Goal: Transaction & Acquisition: Book appointment/travel/reservation

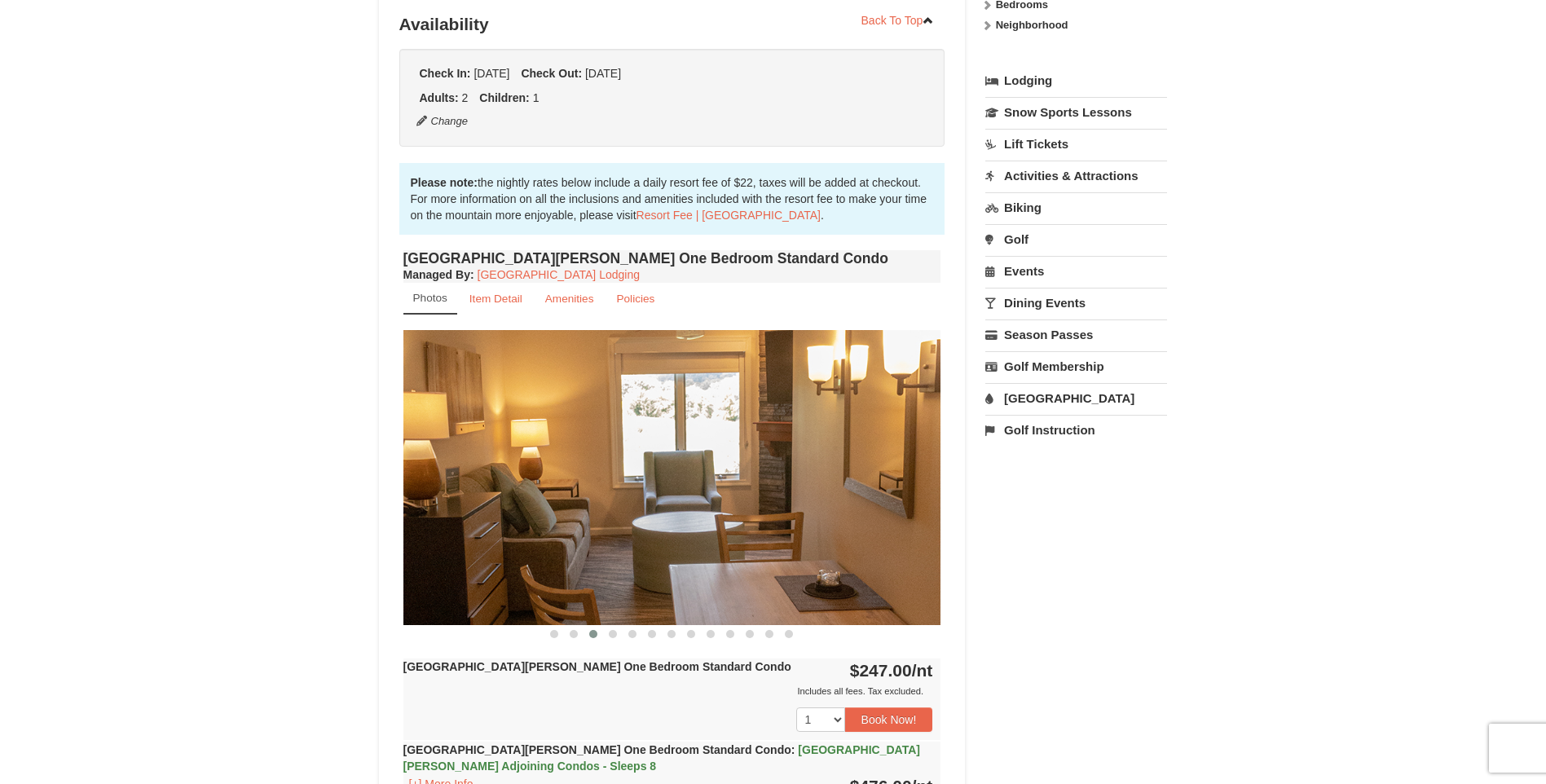
scroll to position [489, 0]
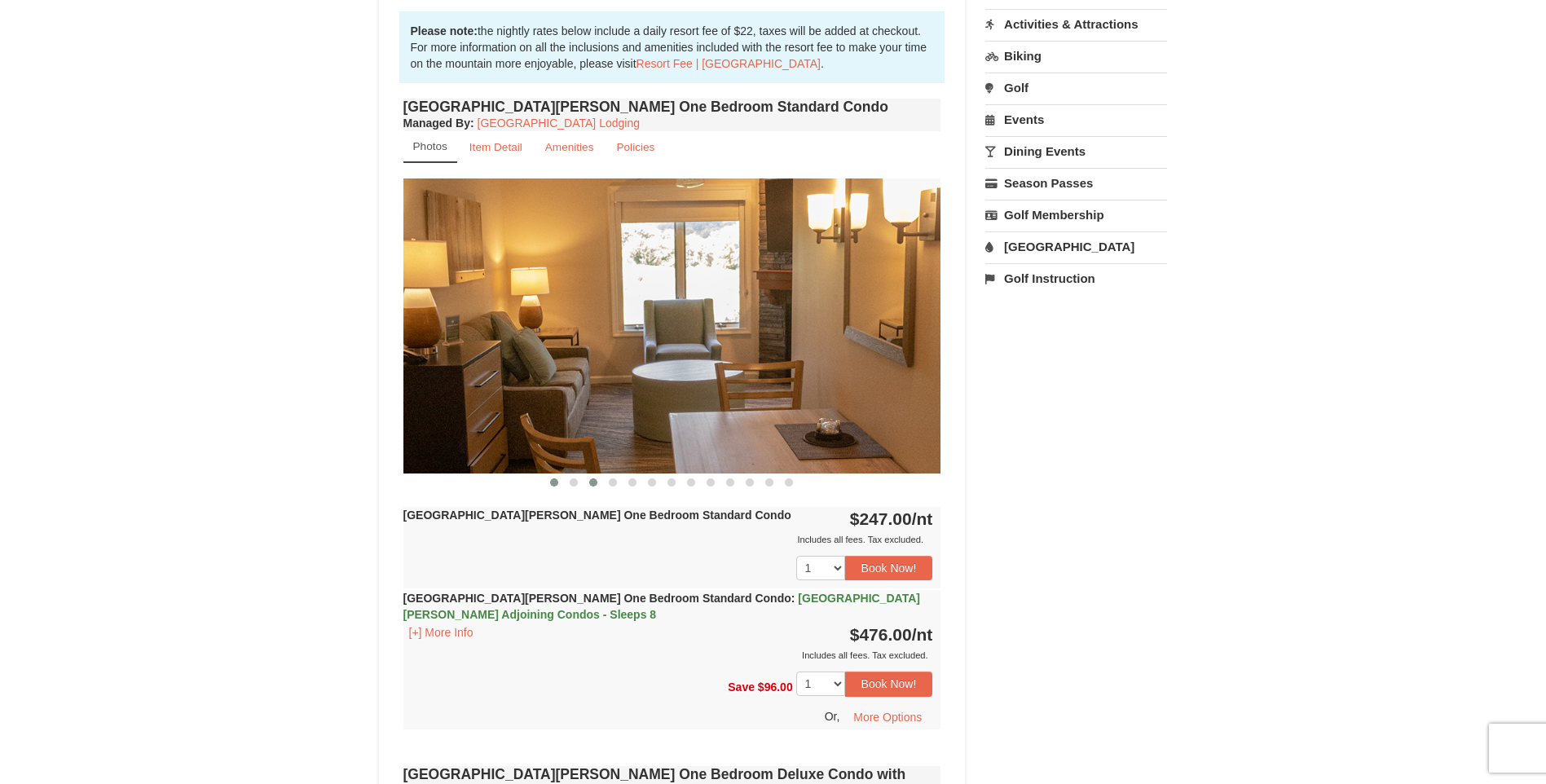
click at [555, 482] on span at bounding box center [555, 482] width 8 height 8
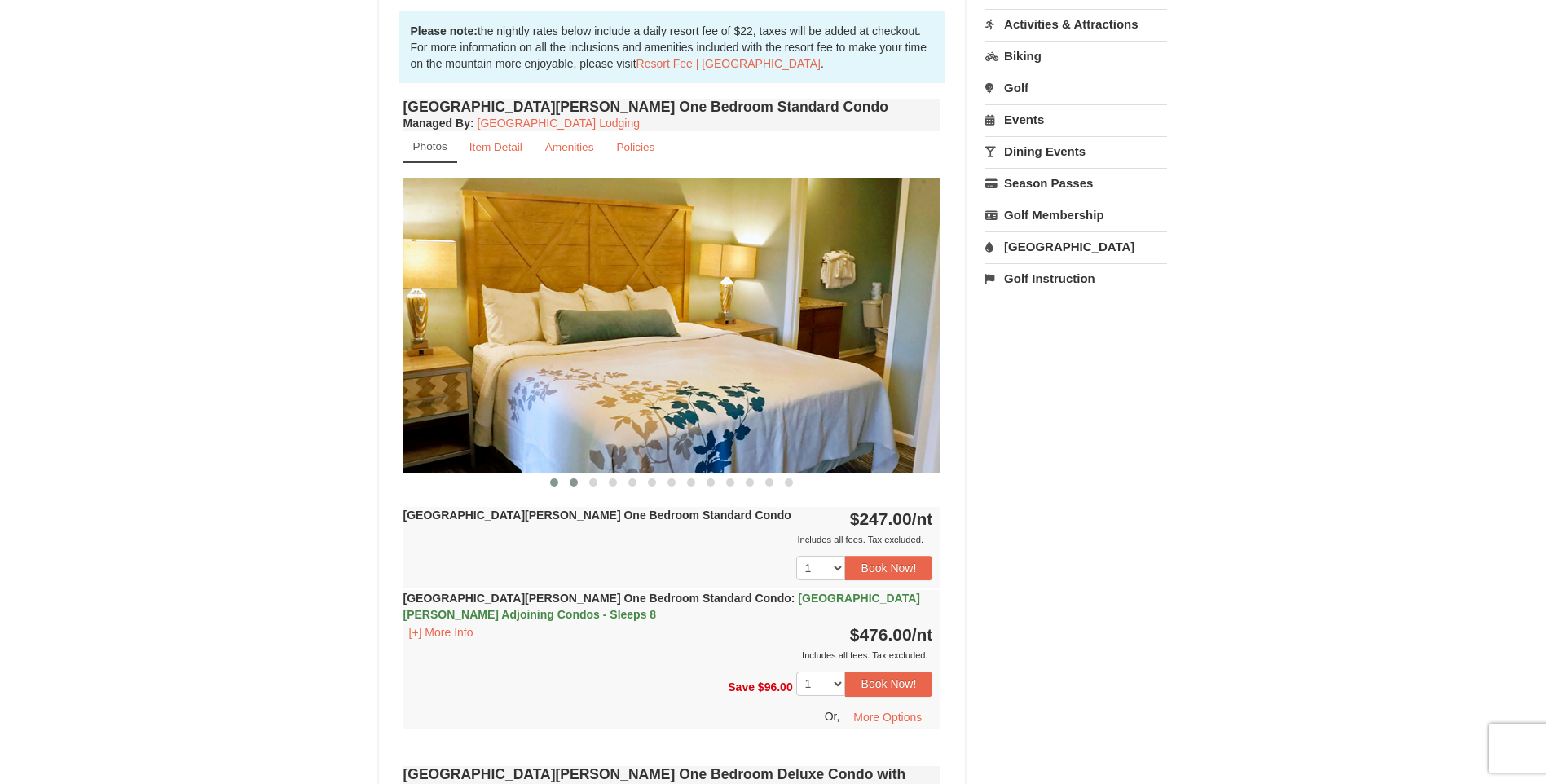
click at [575, 481] on span at bounding box center [574, 482] width 8 height 8
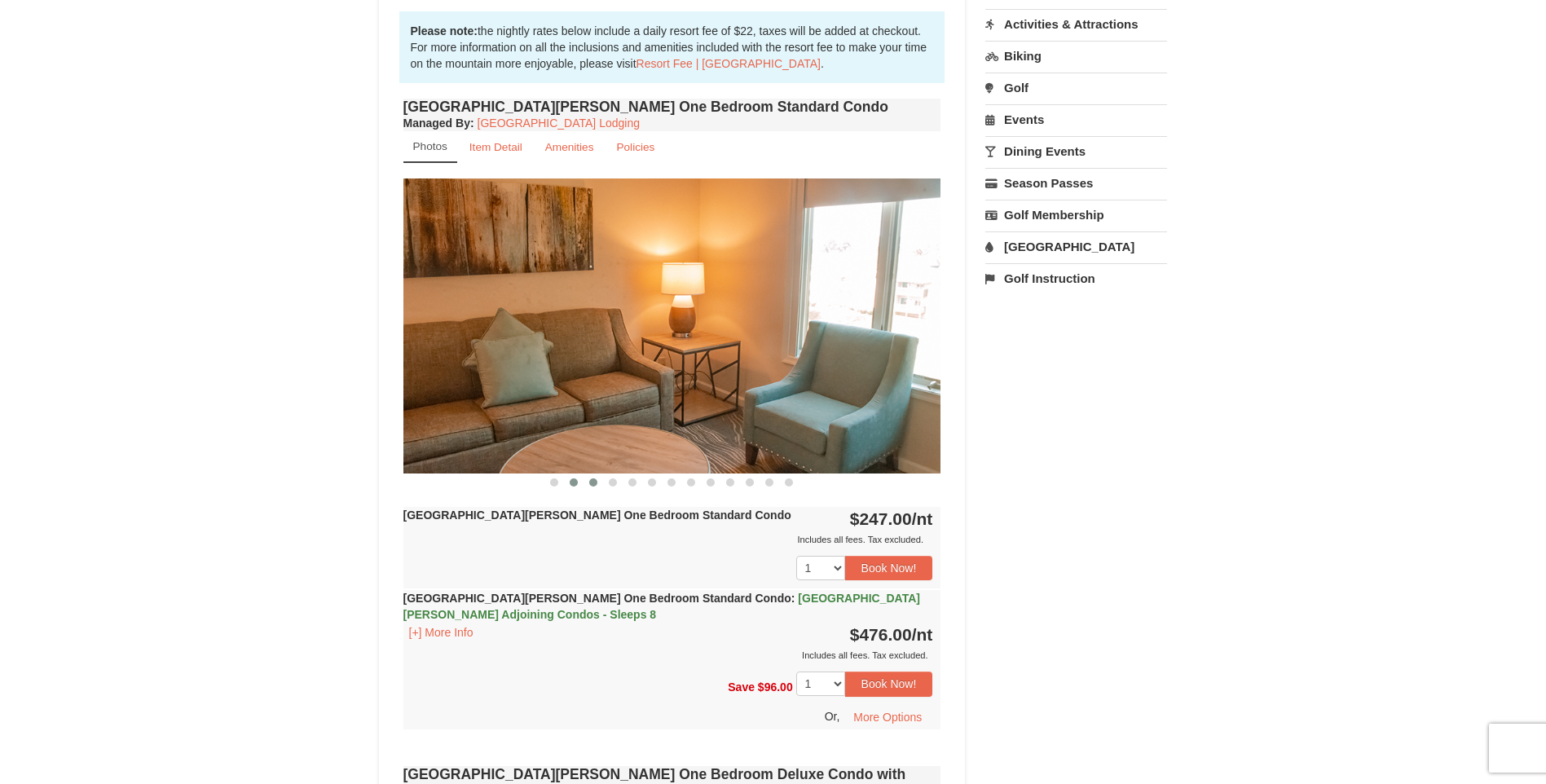
click at [591, 482] on span at bounding box center [594, 482] width 8 height 8
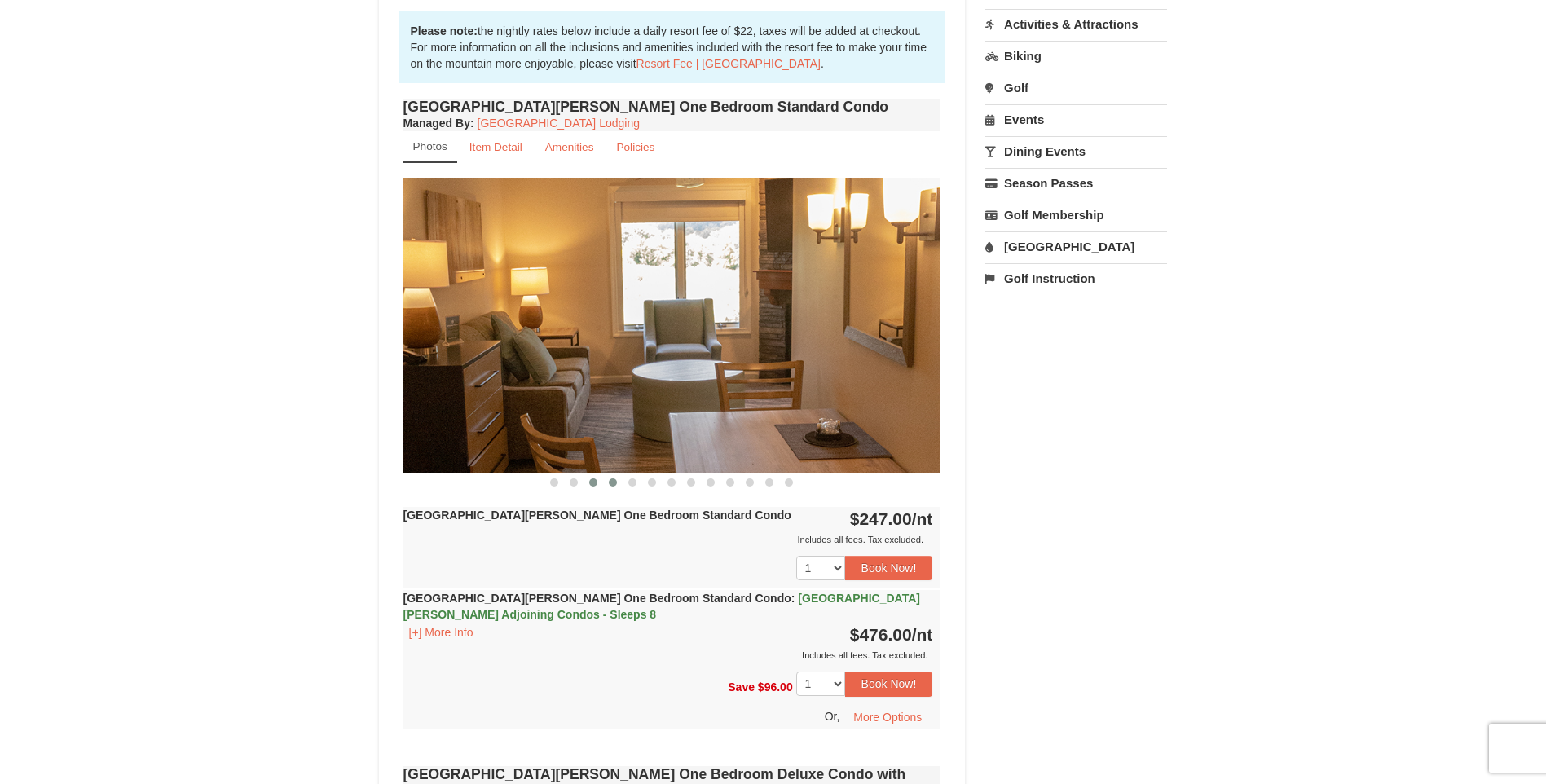
click at [612, 482] on span at bounding box center [613, 482] width 8 height 8
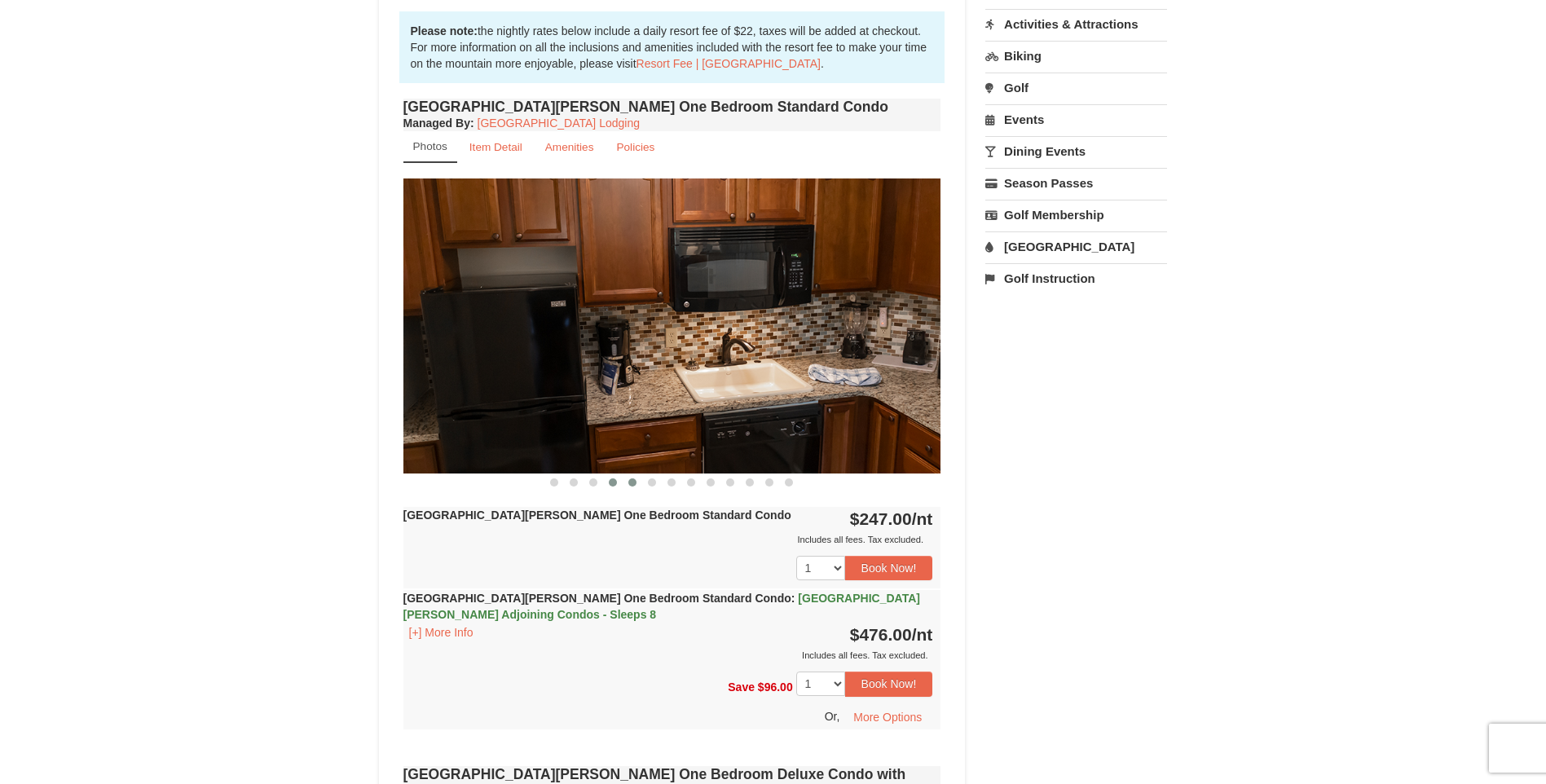
click at [635, 482] on span at bounding box center [632, 482] width 8 height 8
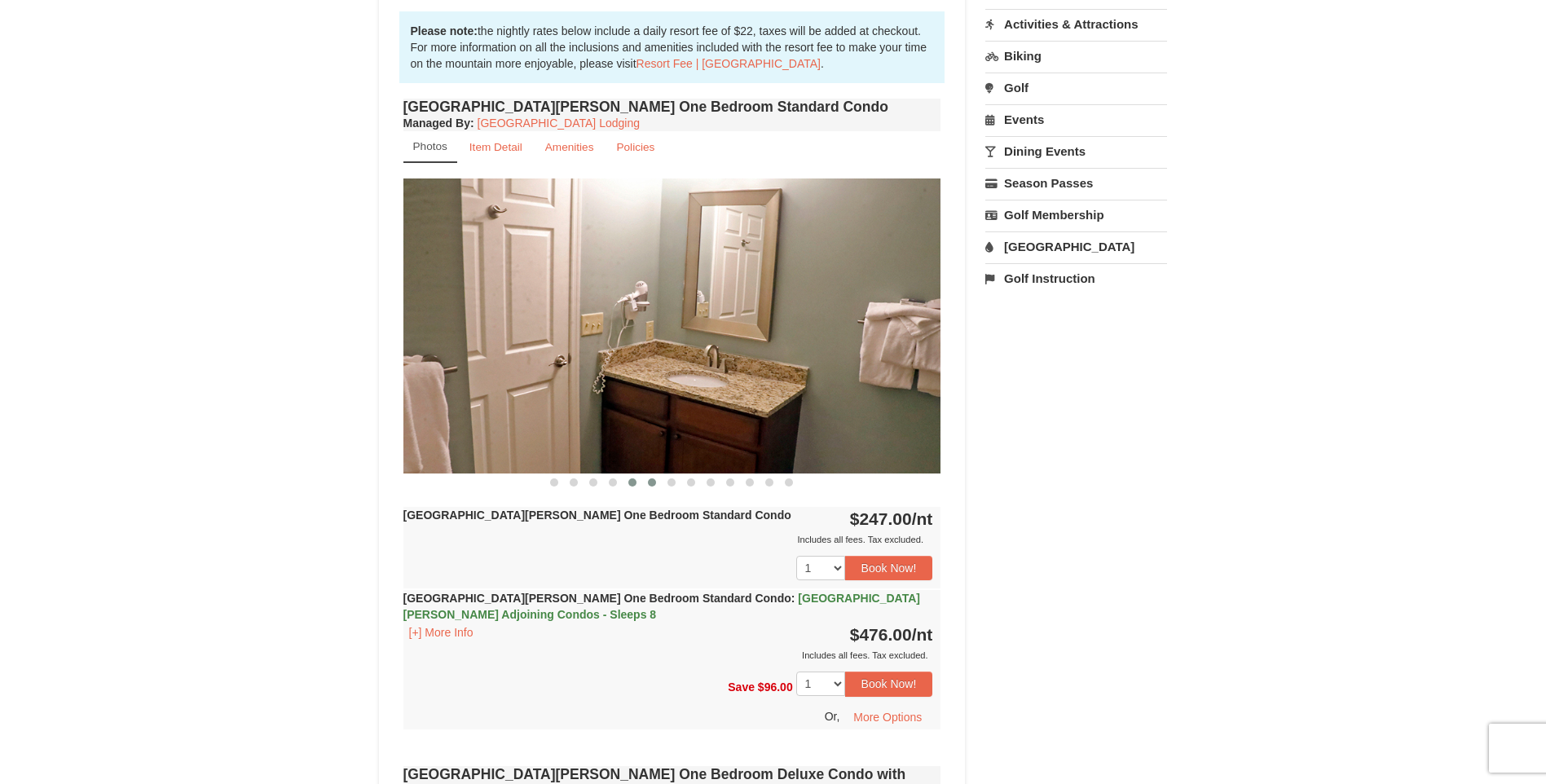
click at [653, 481] on span at bounding box center [652, 482] width 8 height 8
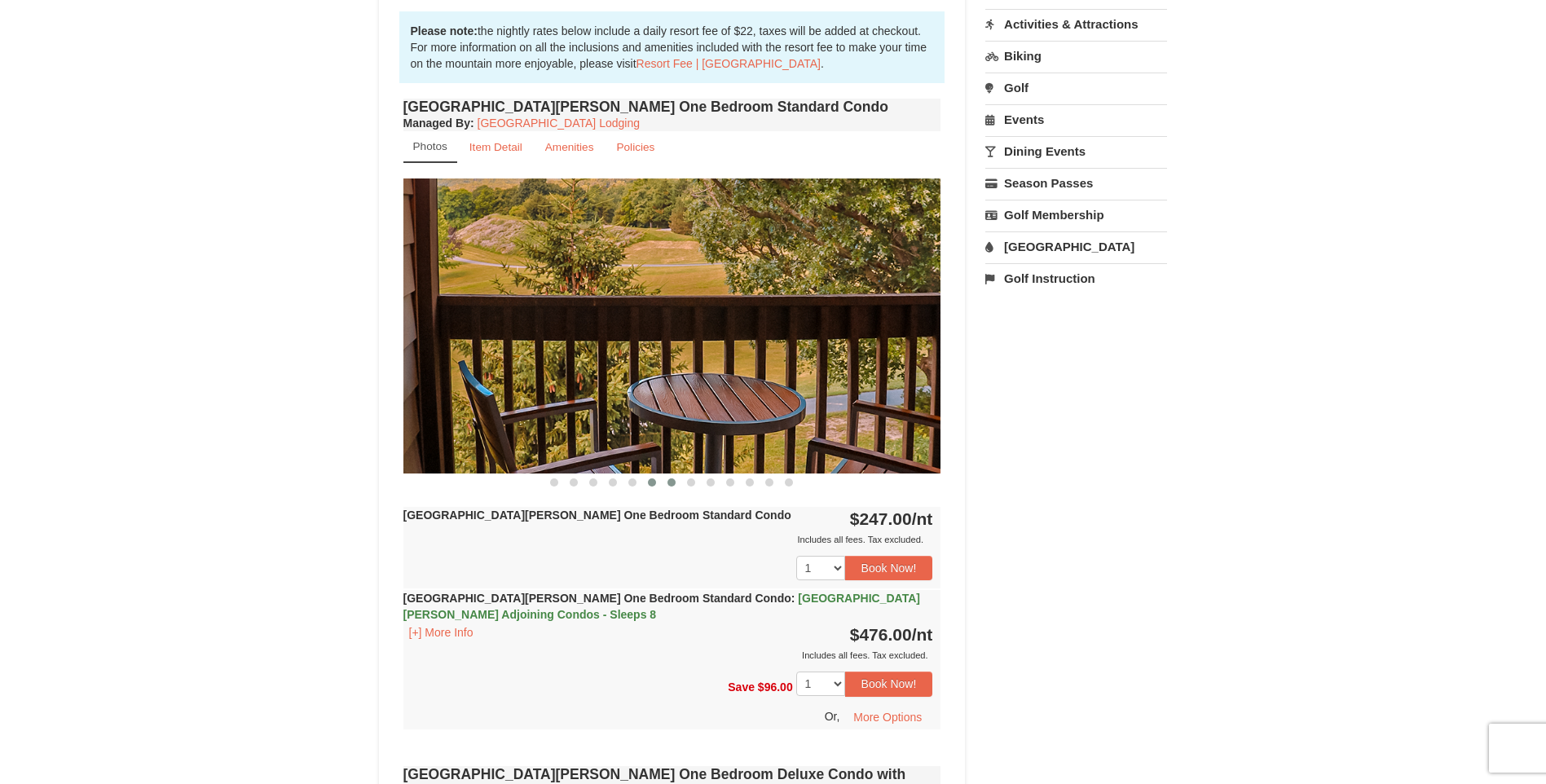
click at [672, 482] on span at bounding box center [671, 482] width 8 height 8
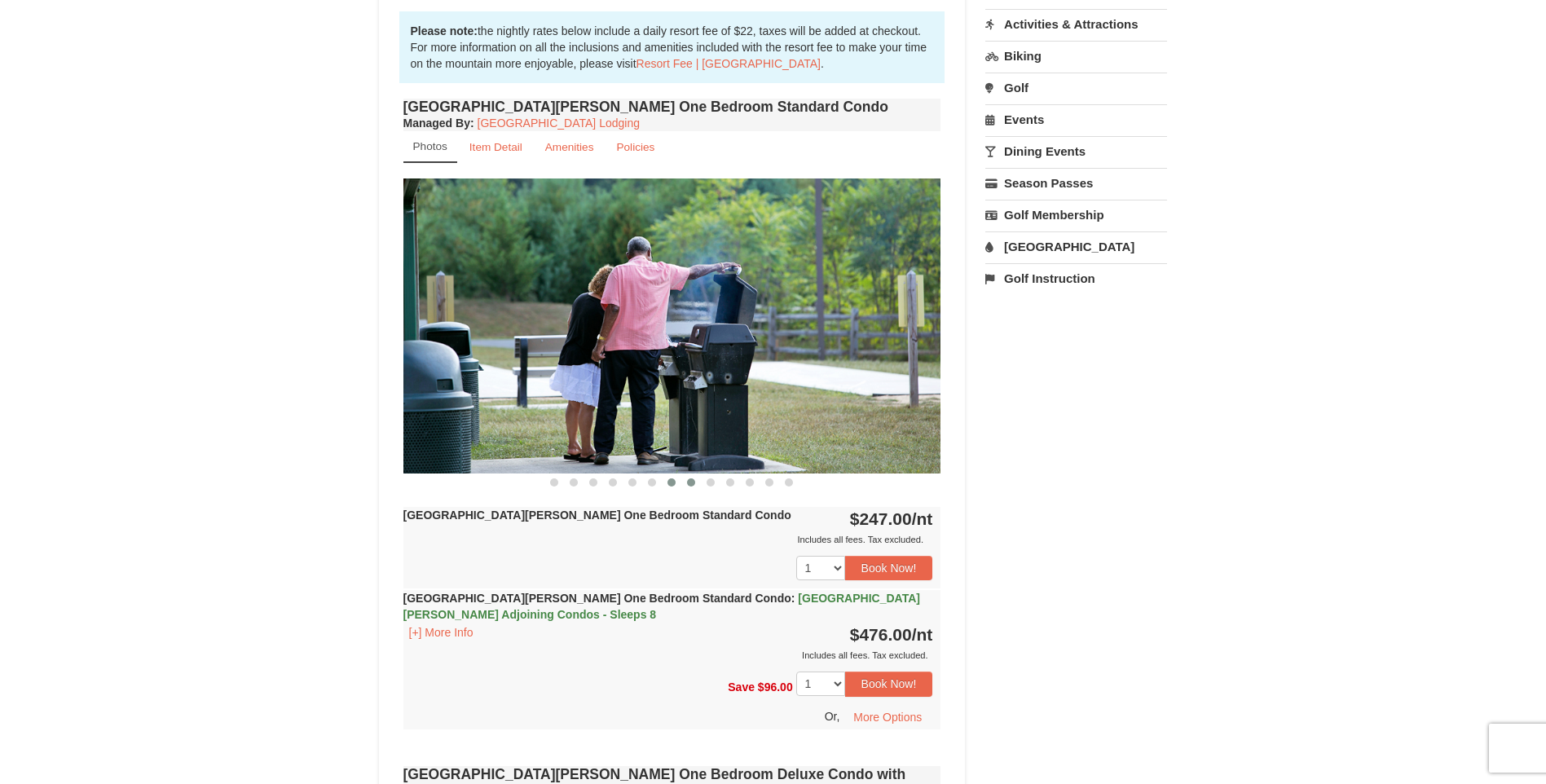
click at [686, 480] on button at bounding box center [691, 482] width 20 height 17
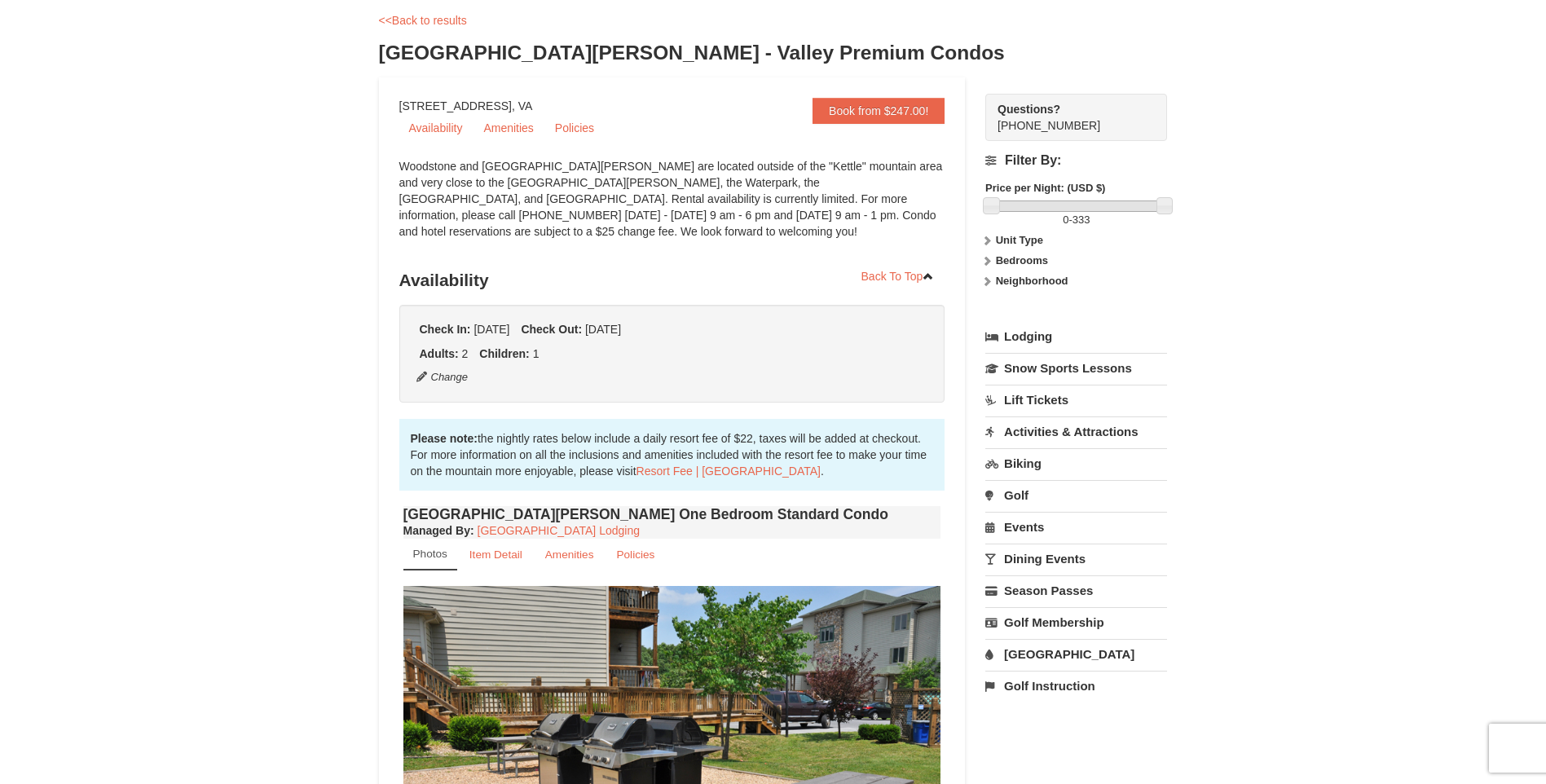
scroll to position [0, 0]
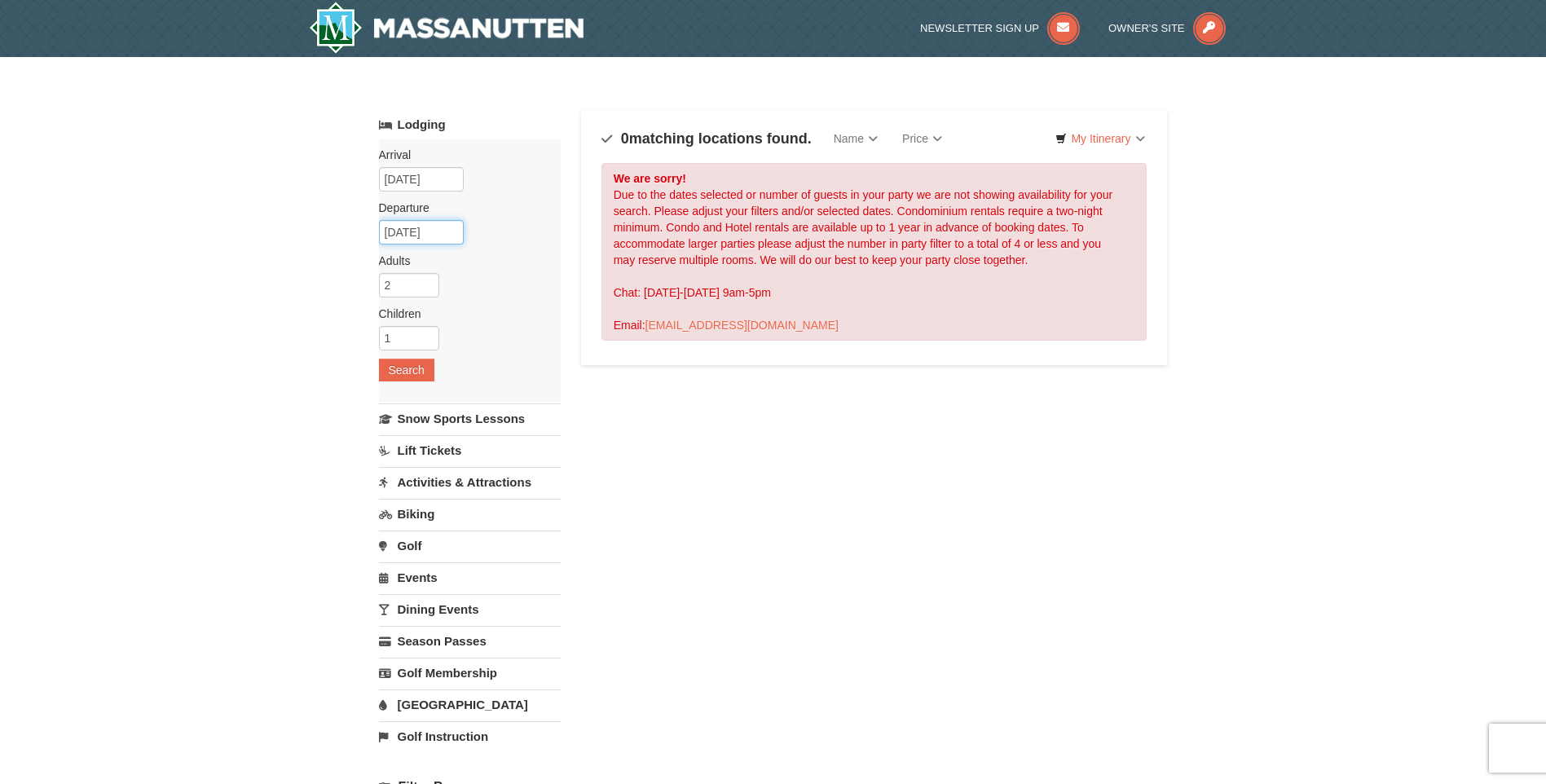
click at [432, 231] on input "[DATE]" at bounding box center [421, 231] width 85 height 24
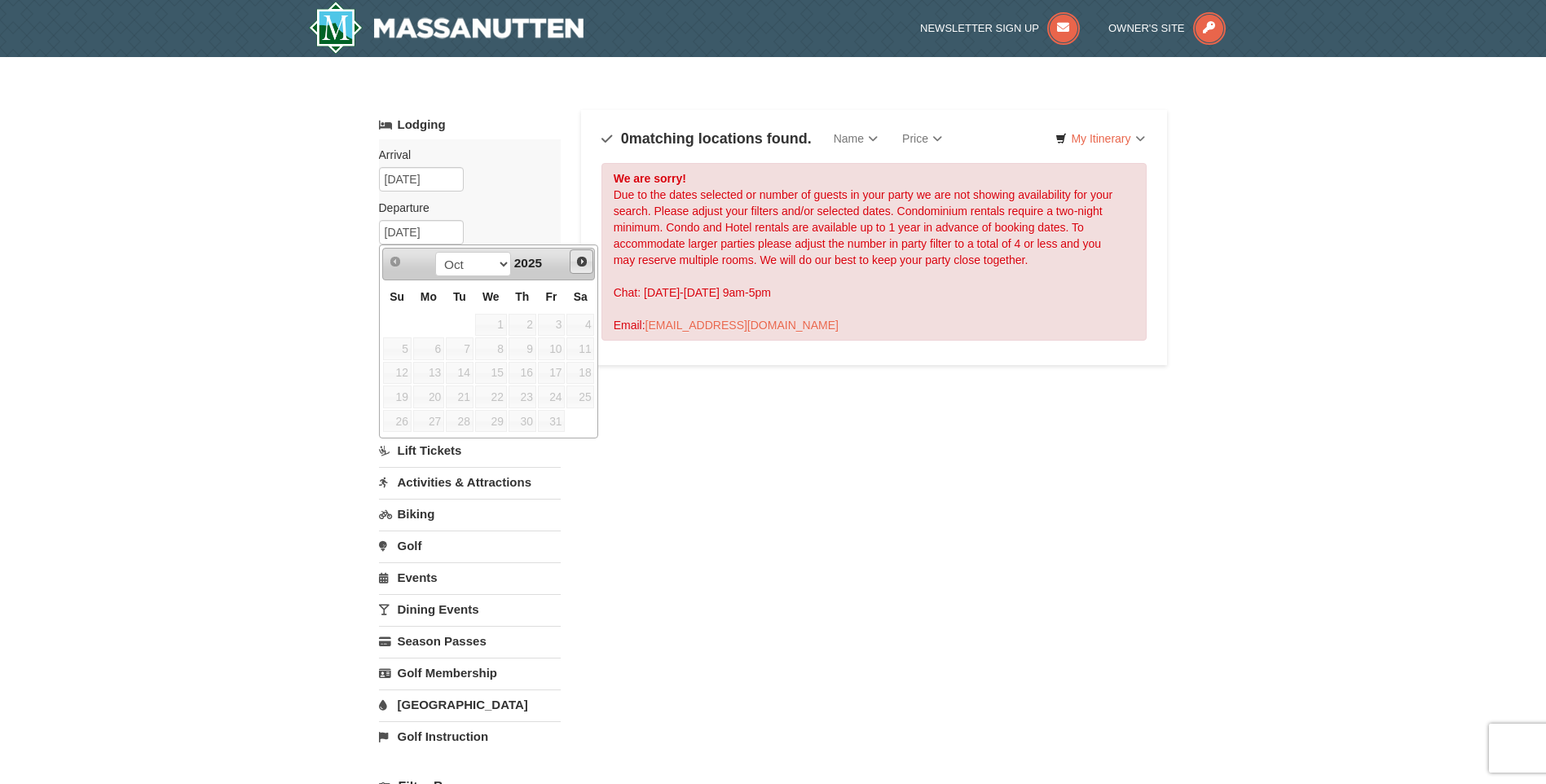
click at [585, 264] on span "Next" at bounding box center [582, 262] width 13 height 13
click at [431, 177] on input "01/04/2026" at bounding box center [421, 179] width 85 height 24
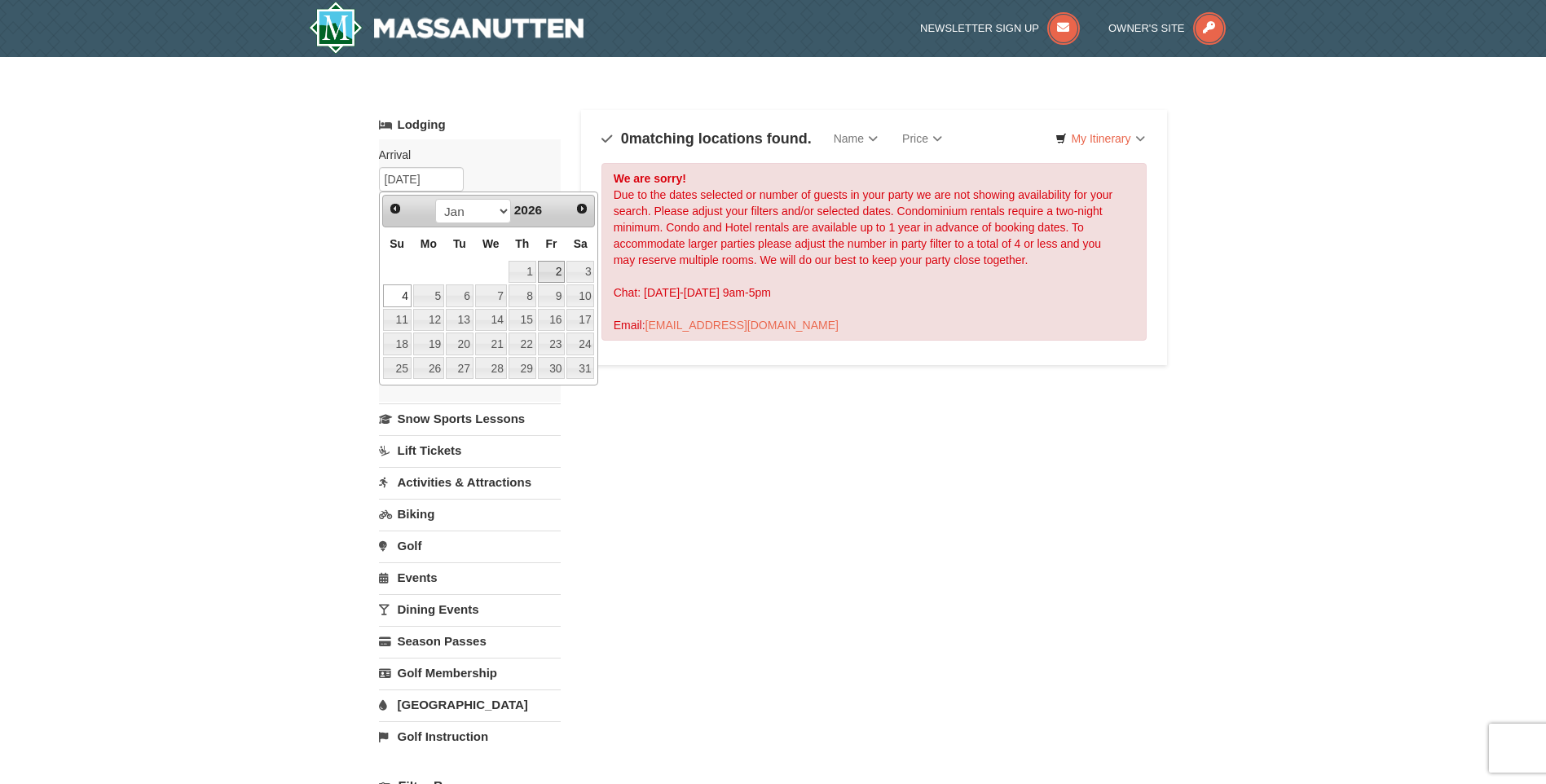
click at [555, 268] on link "2" at bounding box center [551, 273] width 27 height 23
type input "01/02/2026"
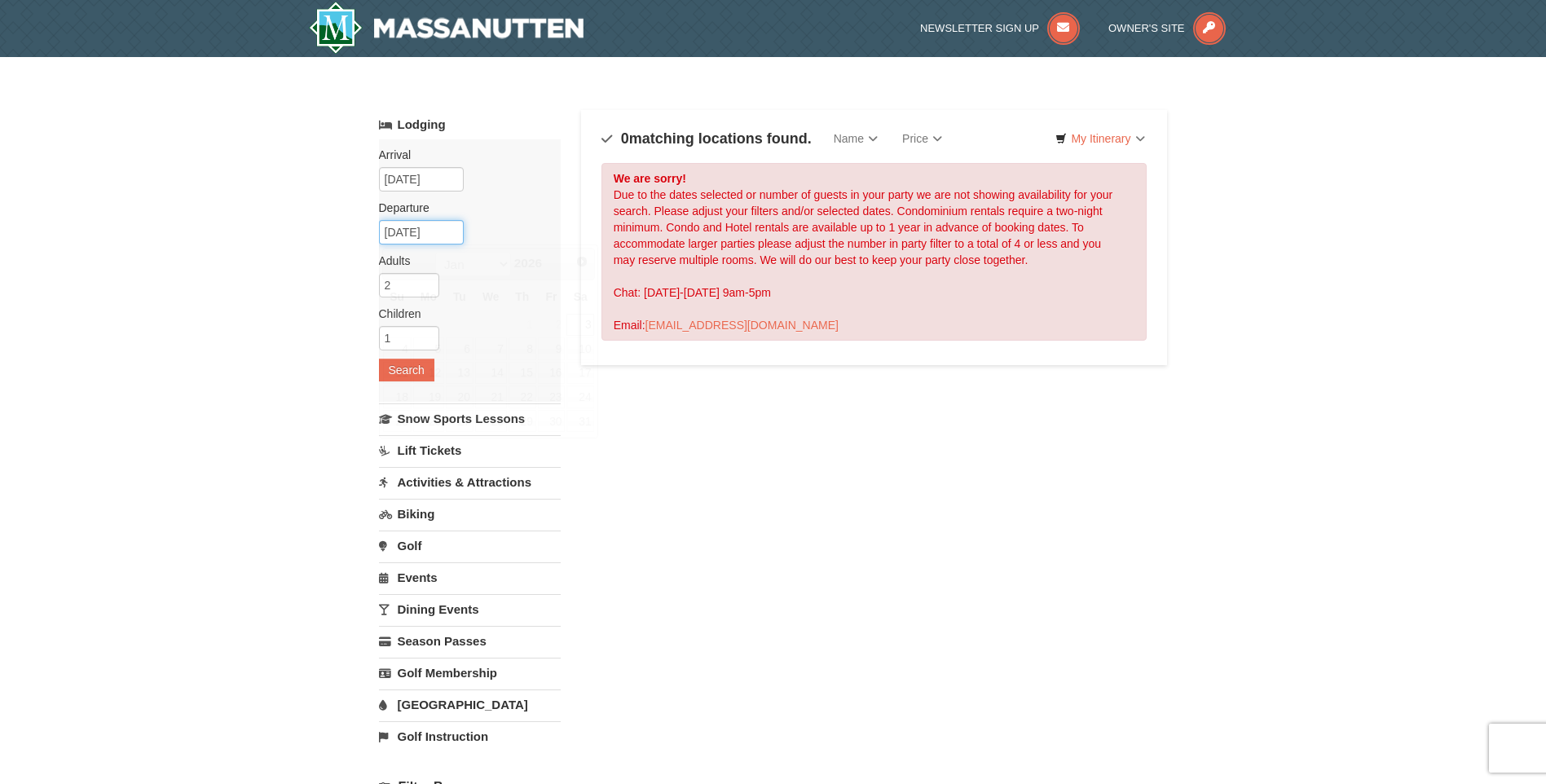
click at [439, 232] on input "01/03/2026" at bounding box center [421, 231] width 85 height 24
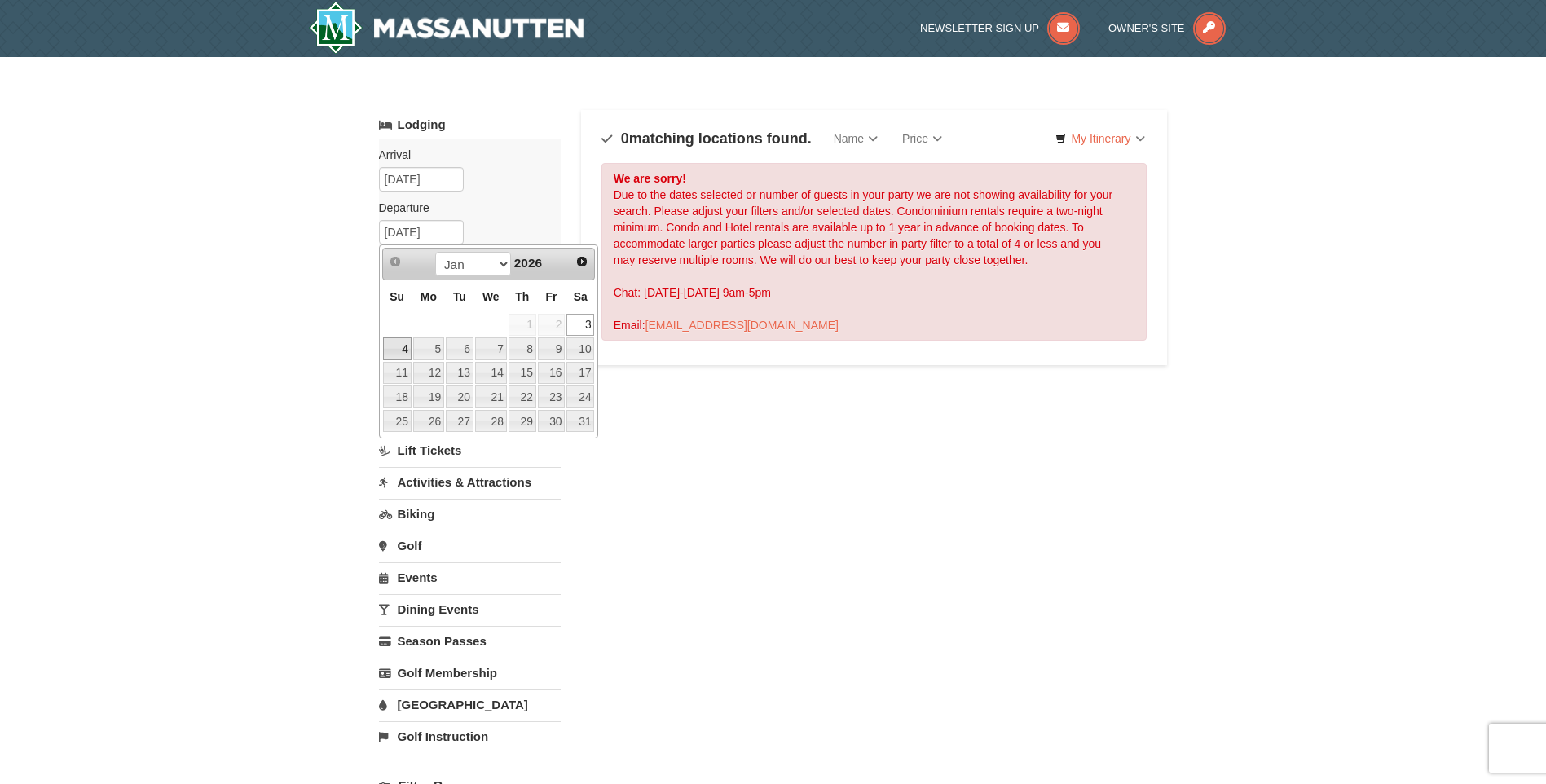
click at [405, 342] on link "4" at bounding box center [397, 349] width 28 height 23
type input "01/04/2026"
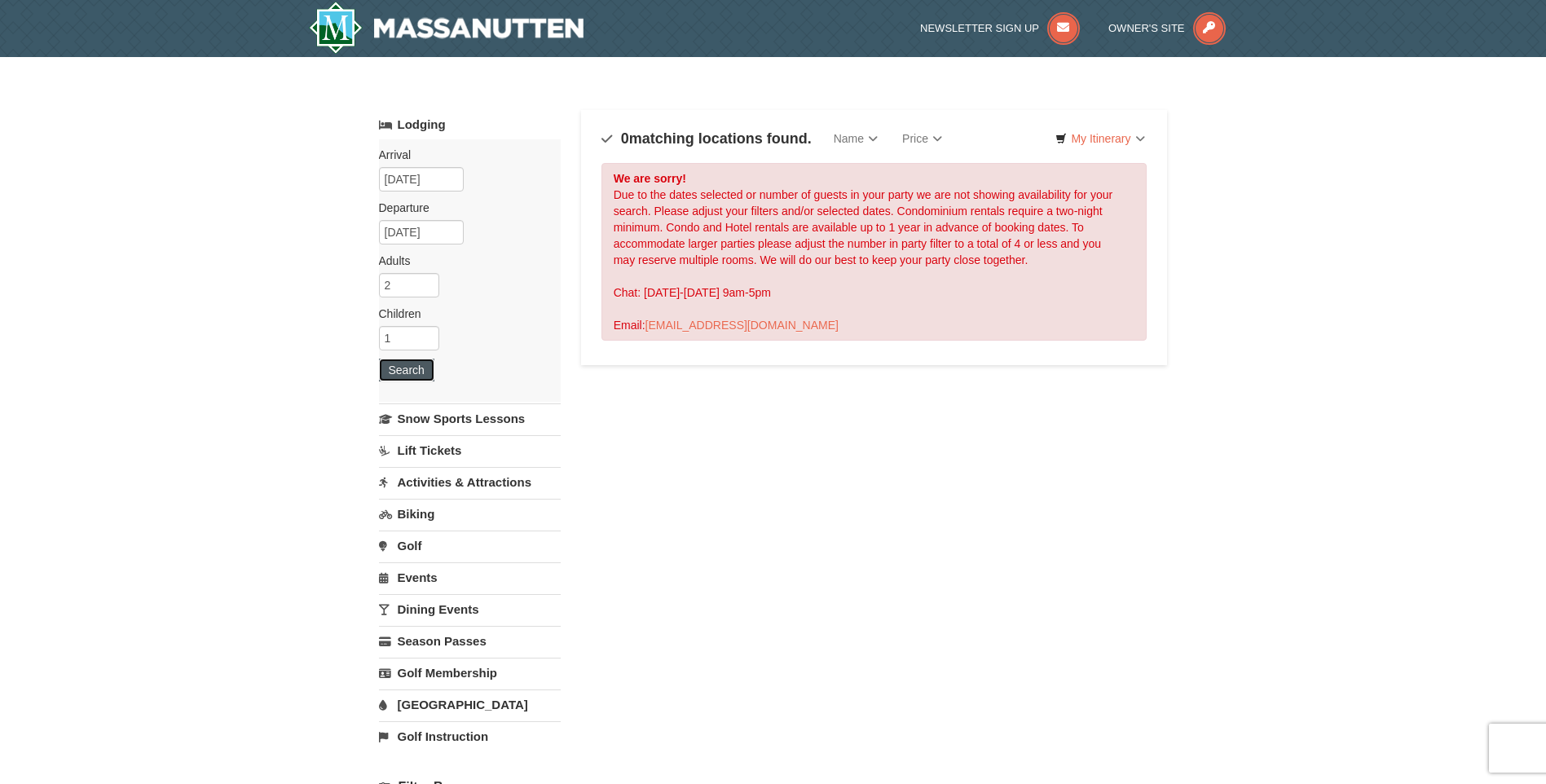
click at [395, 369] on button "Search" at bounding box center [406, 370] width 56 height 23
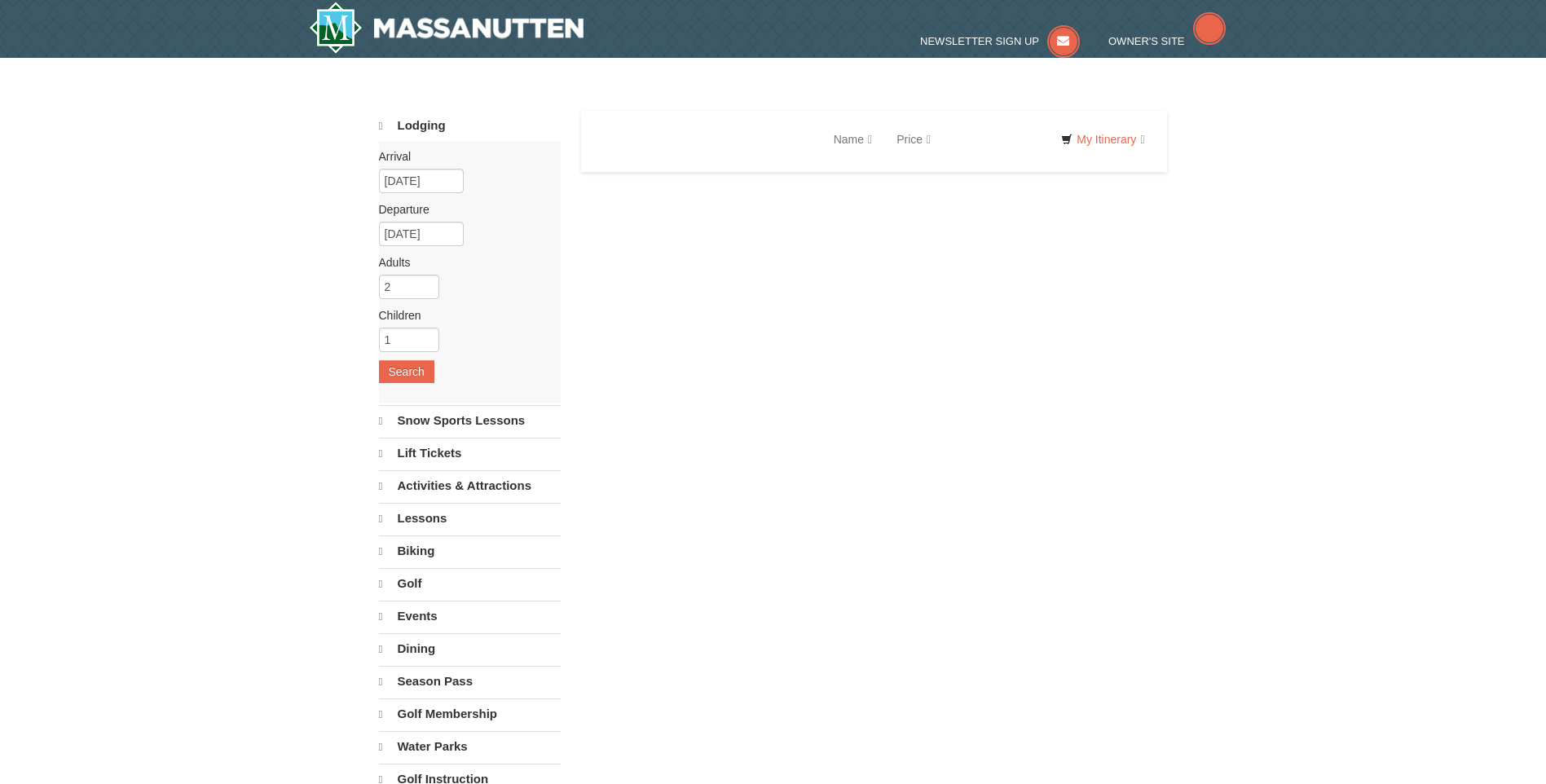
select select "10"
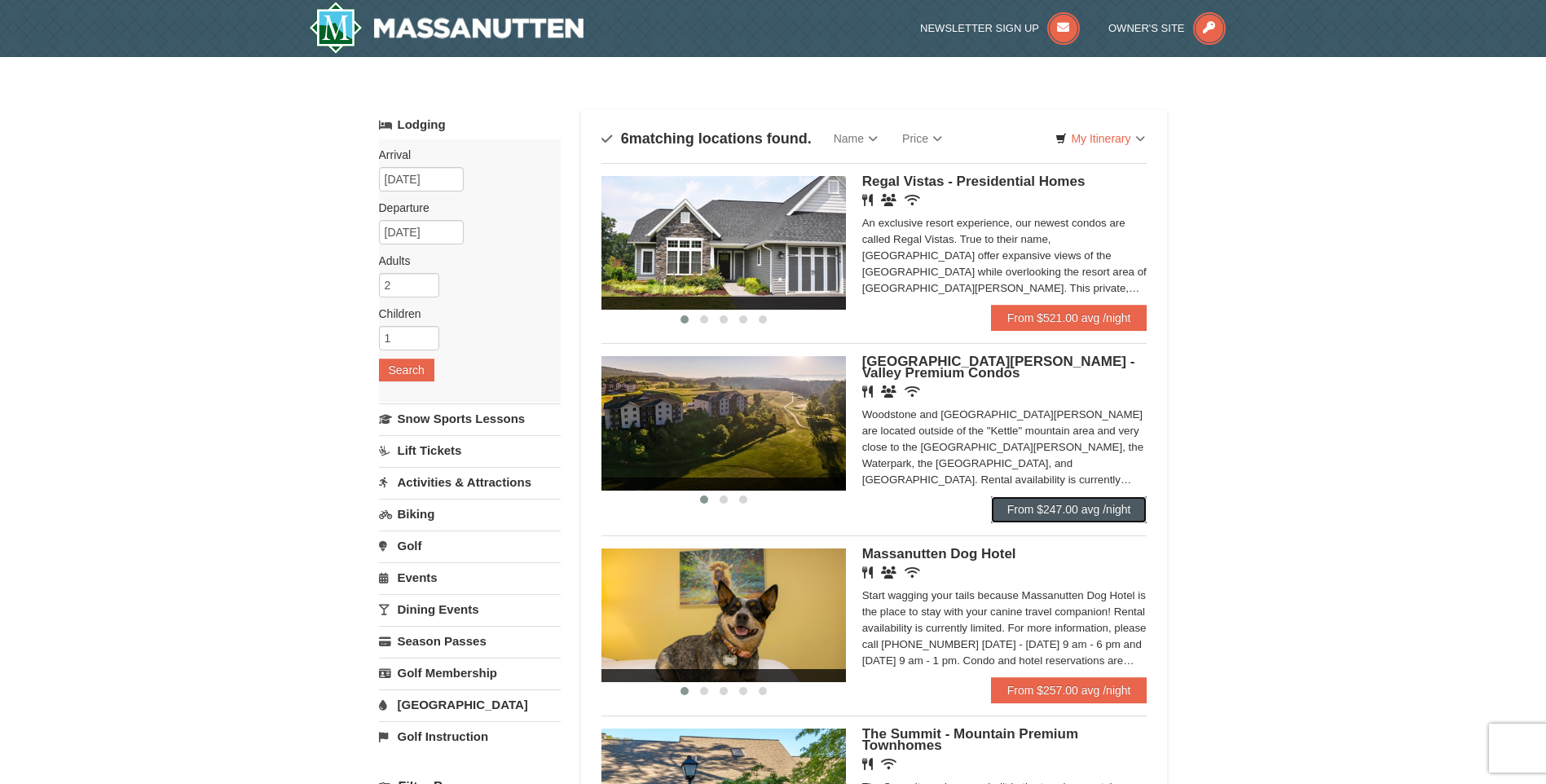
click at [1049, 507] on link "From $247.00 avg /night" at bounding box center [1069, 509] width 157 height 26
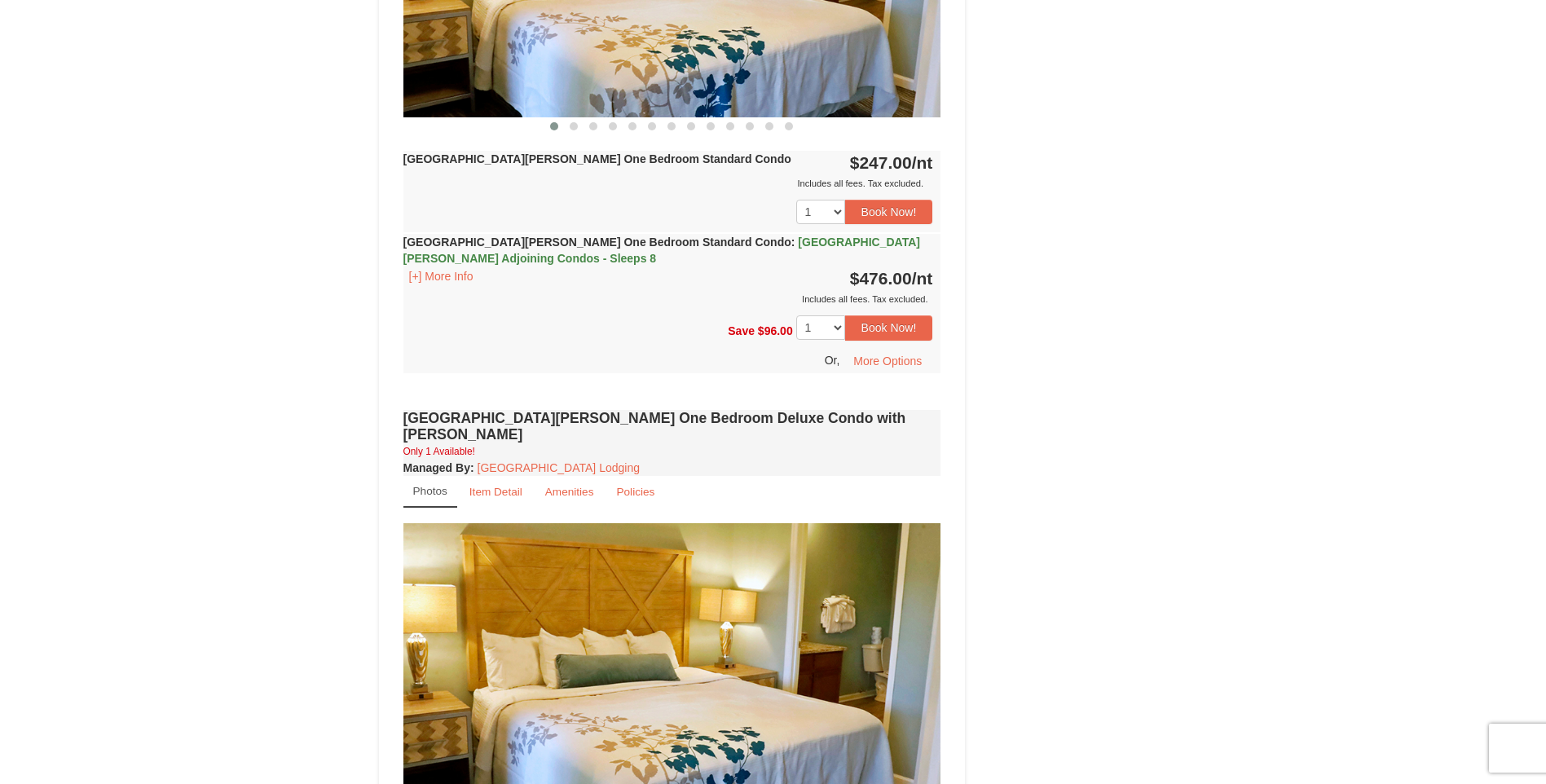
scroll to position [815, 0]
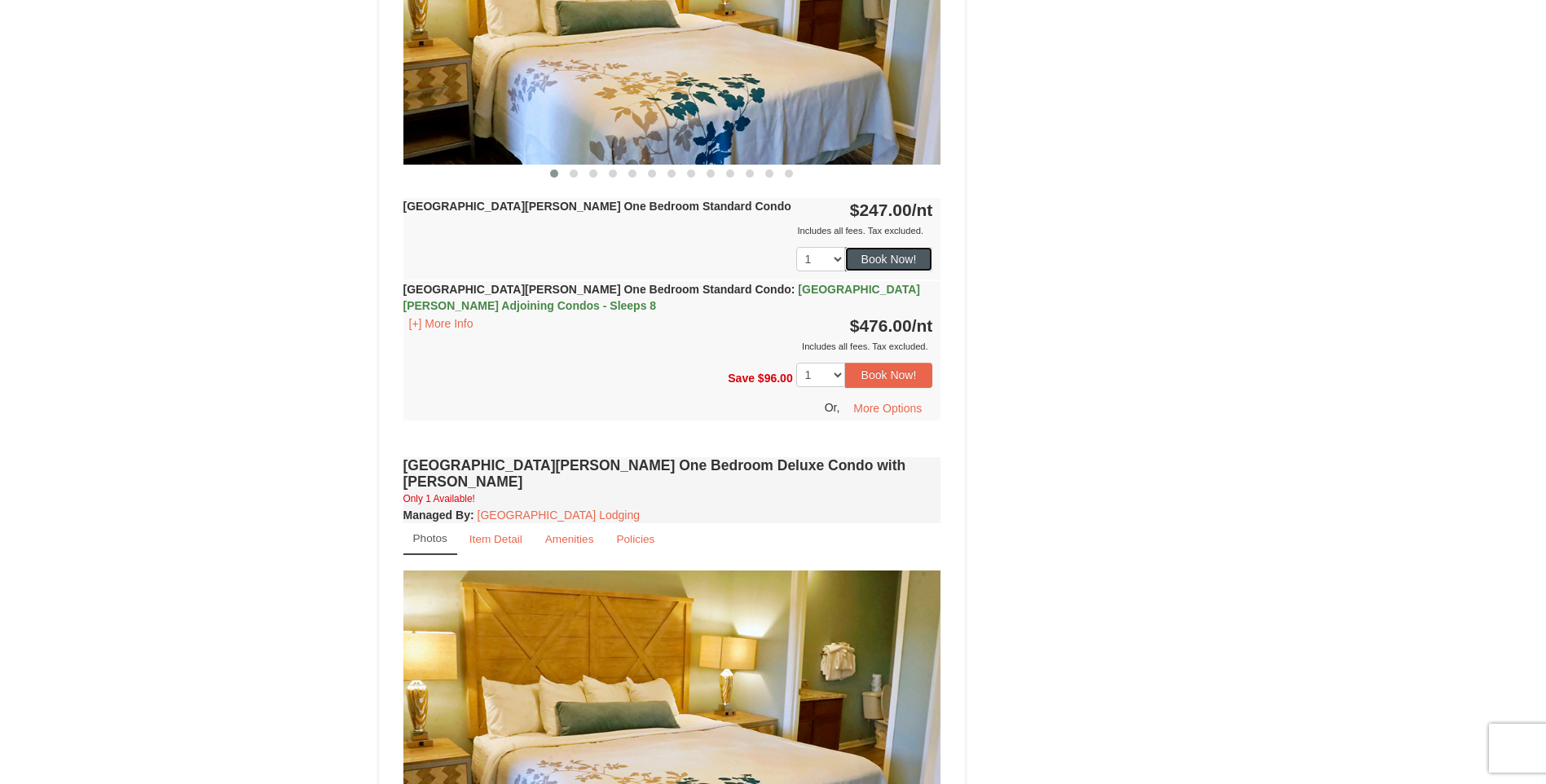
click at [899, 267] on button "Book Now!" at bounding box center [889, 259] width 88 height 24
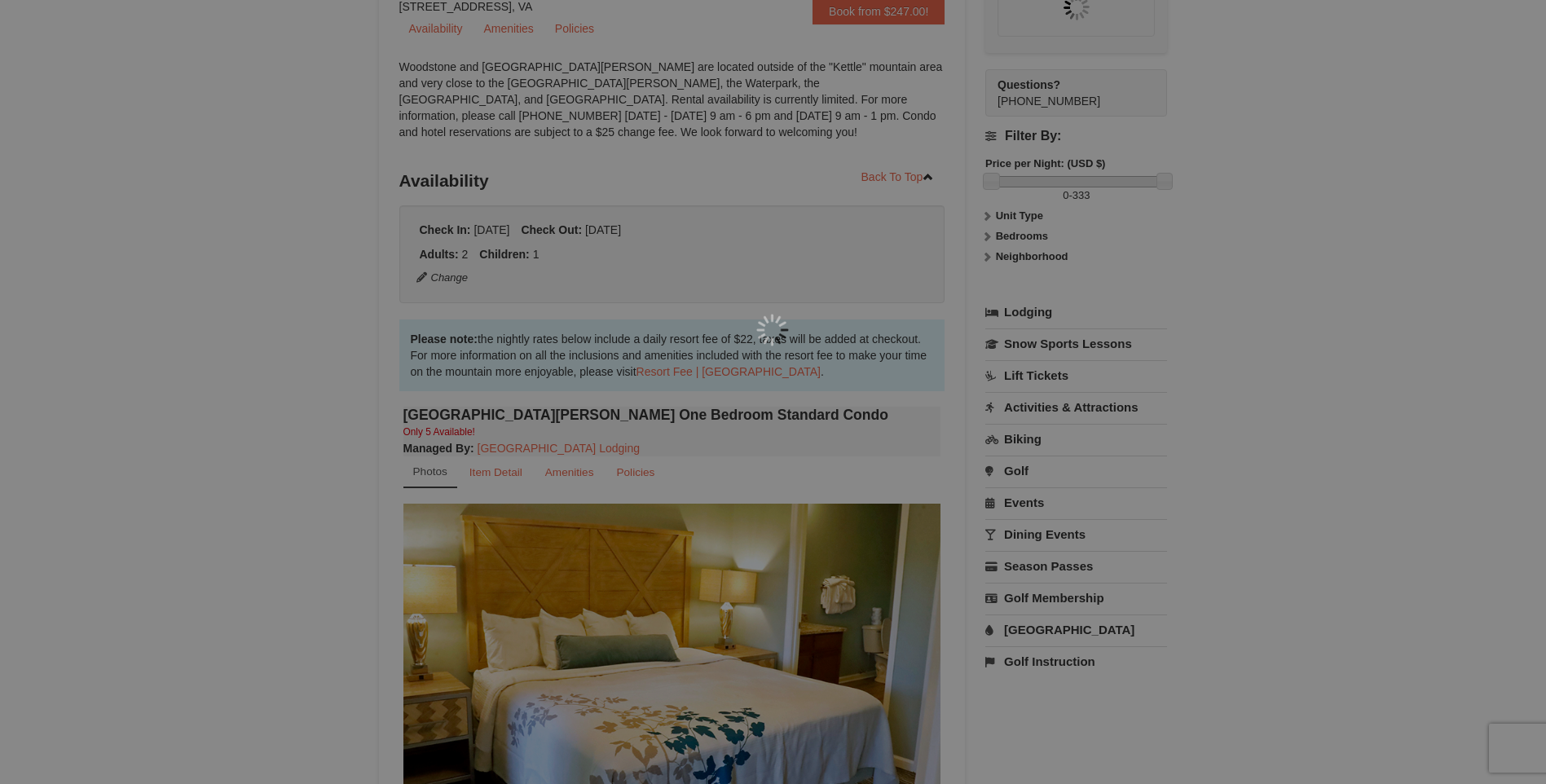
scroll to position [159, 0]
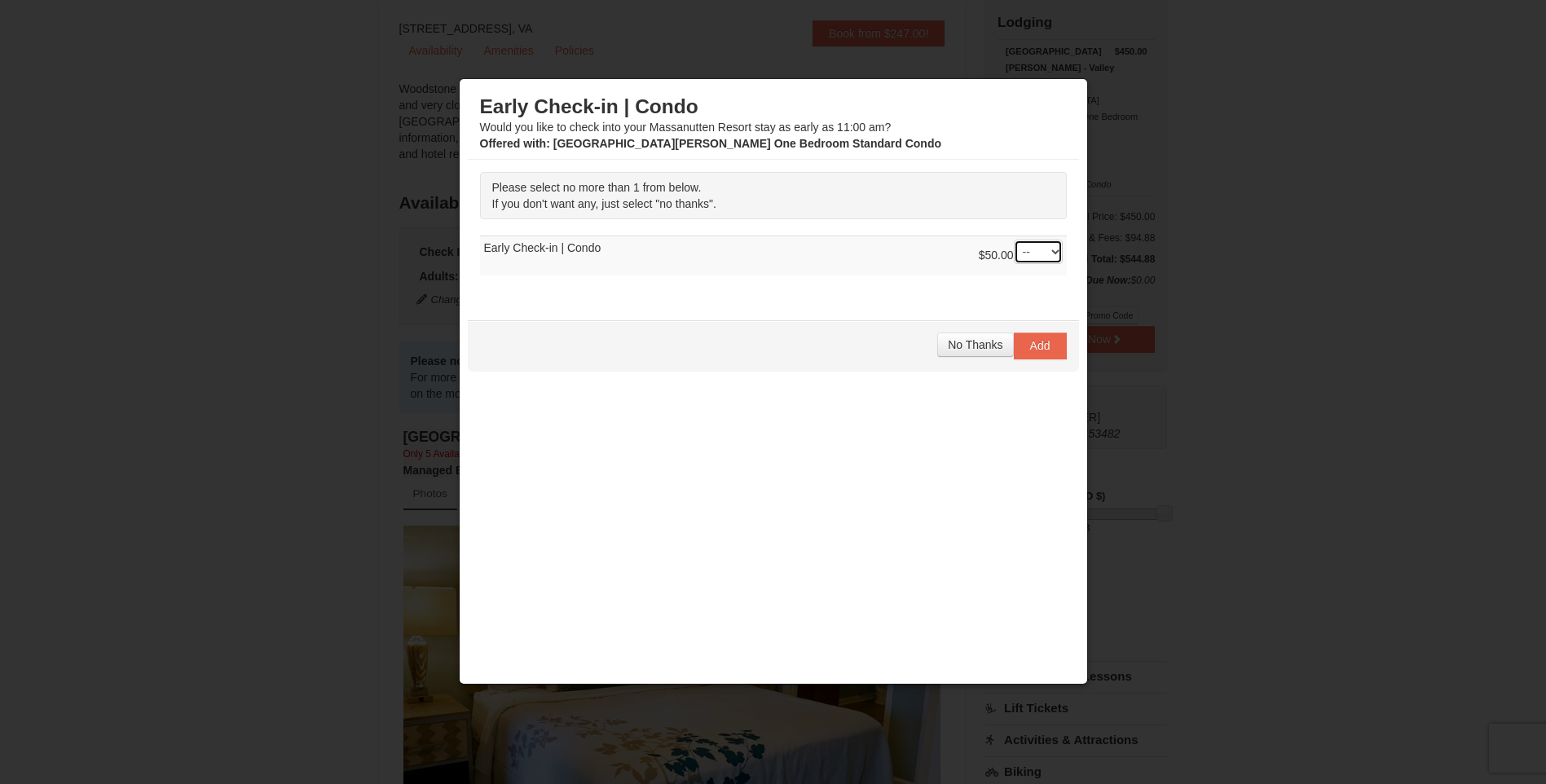
click at [1054, 247] on select "-- 01" at bounding box center [1038, 251] width 49 height 24
click at [1051, 255] on select "-- 01" at bounding box center [1038, 251] width 49 height 24
click at [992, 351] on span "No Thanks" at bounding box center [975, 345] width 55 height 13
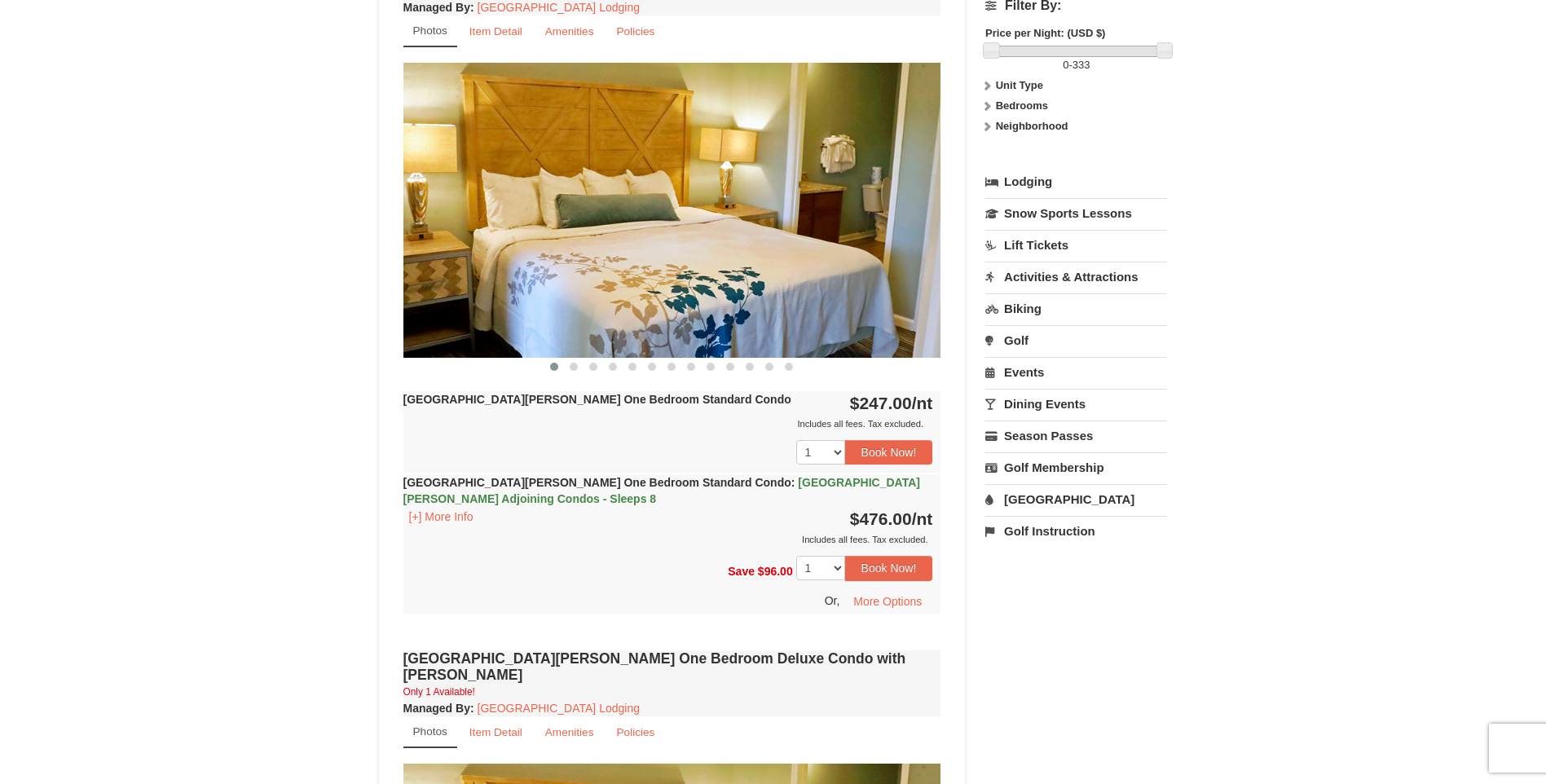
scroll to position [648, 0]
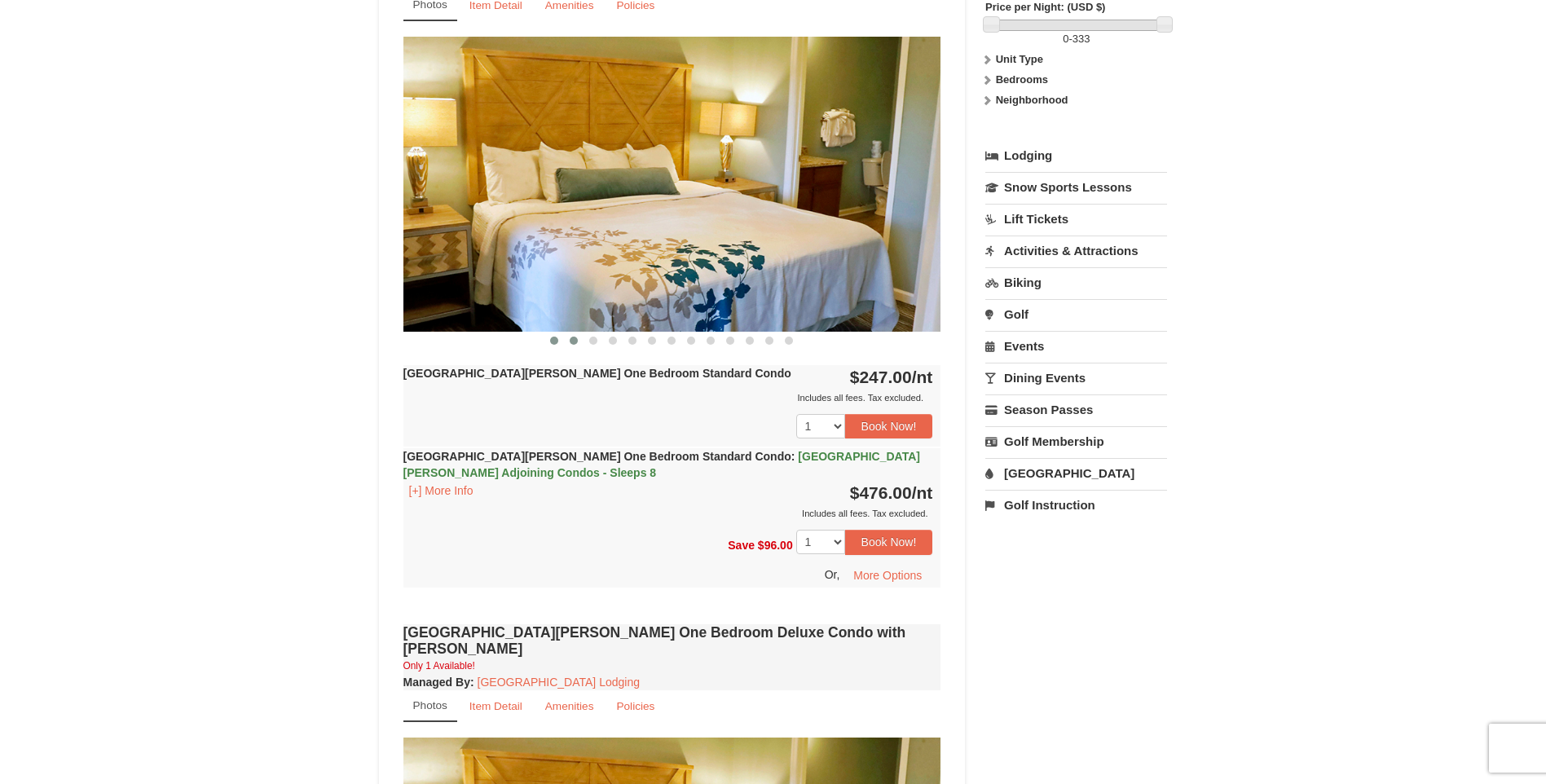
click at [570, 339] on span at bounding box center [574, 341] width 8 height 8
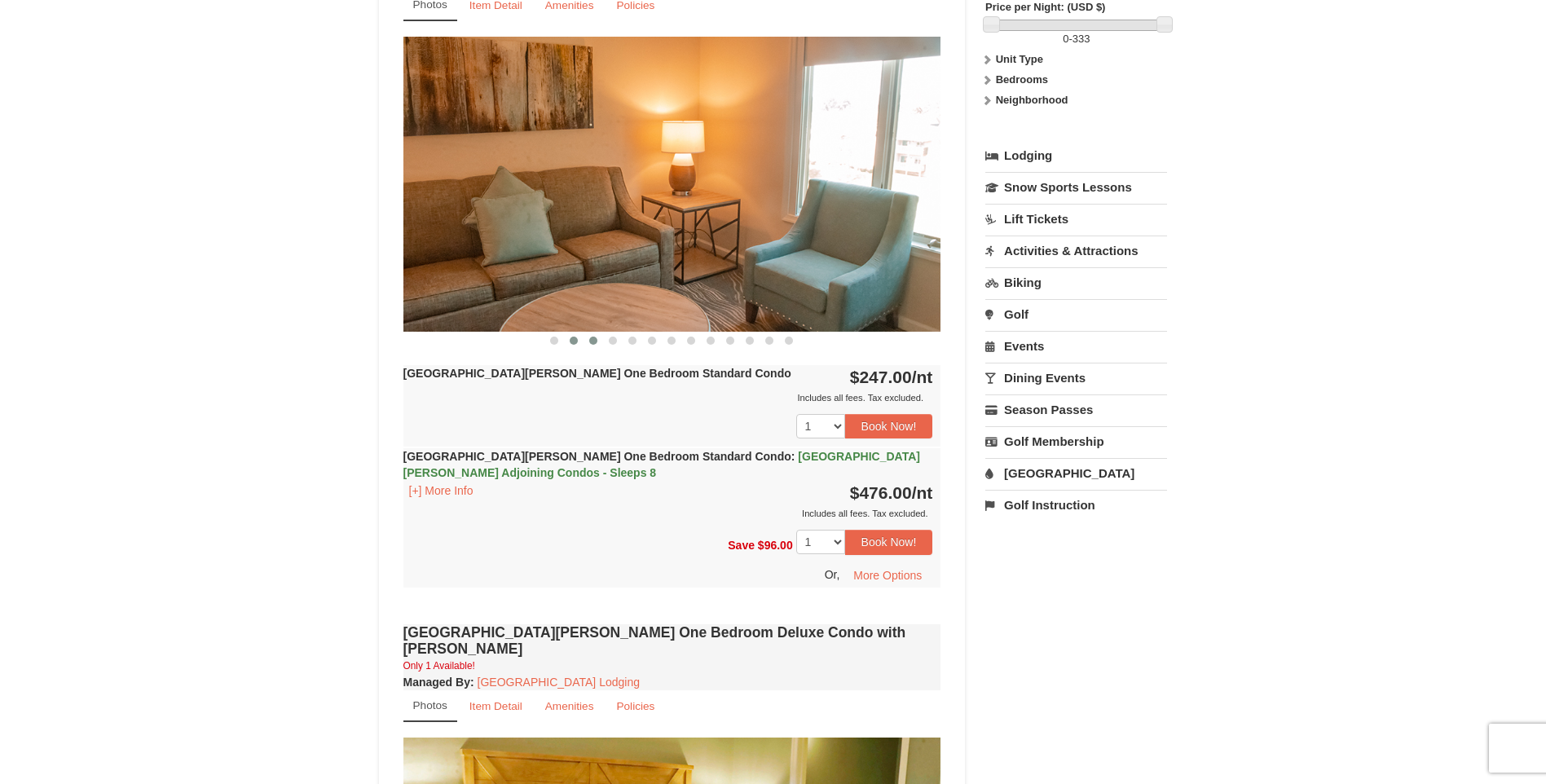
click at [590, 339] on span at bounding box center [594, 341] width 8 height 8
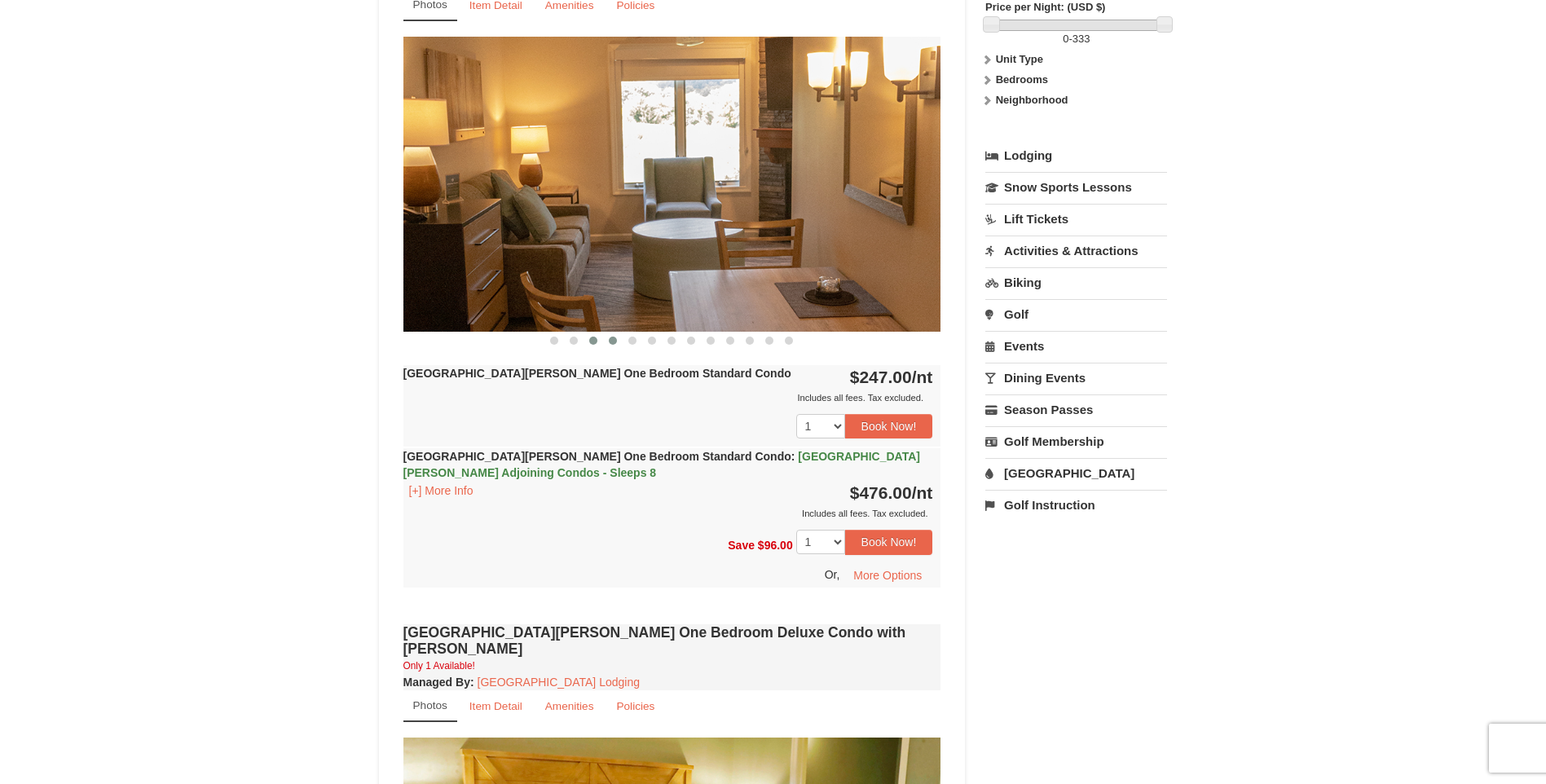
click at [612, 337] on span at bounding box center [613, 341] width 8 height 8
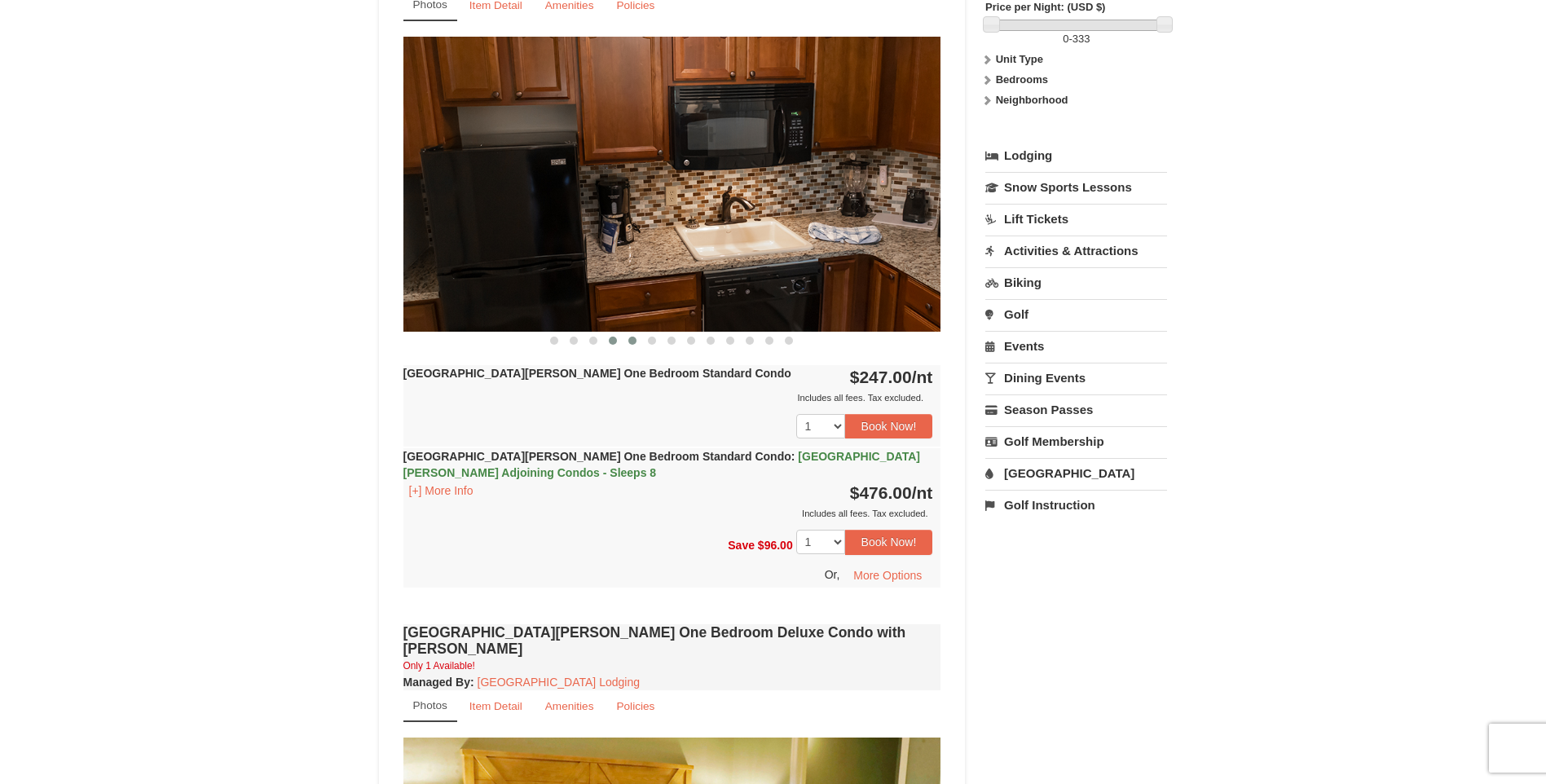
click at [632, 339] on span at bounding box center [632, 341] width 8 height 8
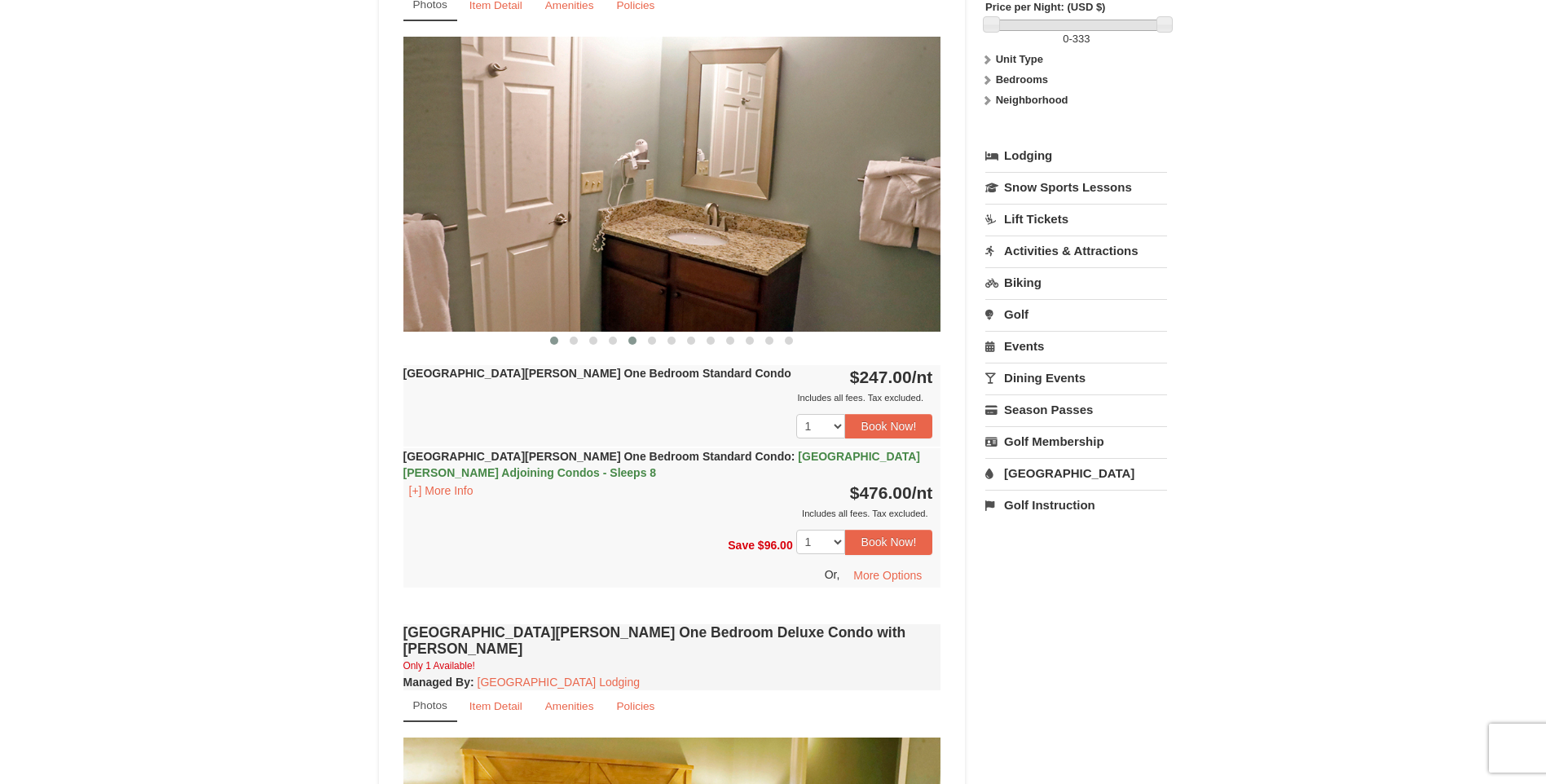
click at [551, 339] on span at bounding box center [555, 341] width 8 height 8
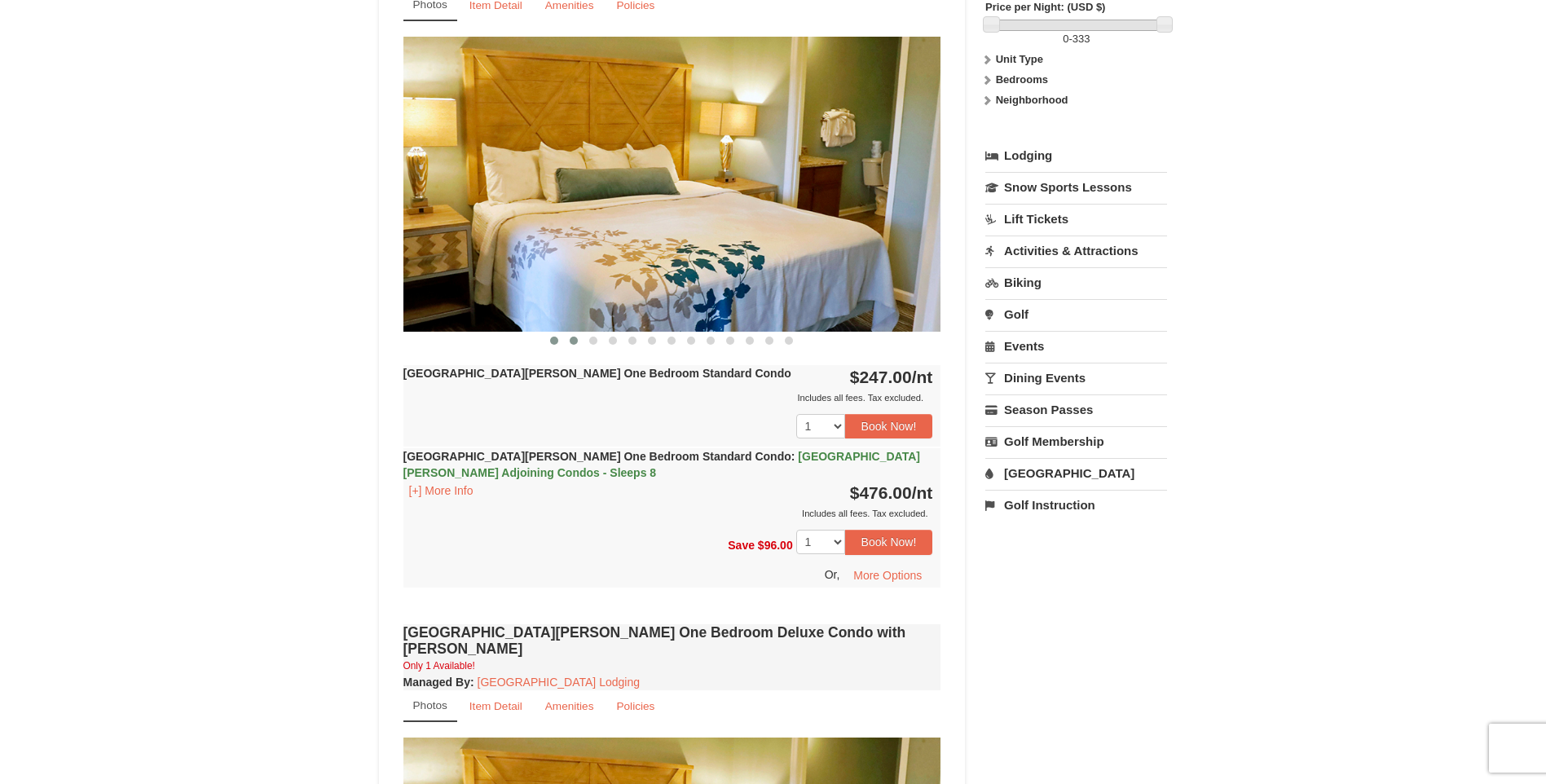
click at [573, 335] on button at bounding box center [574, 341] width 20 height 17
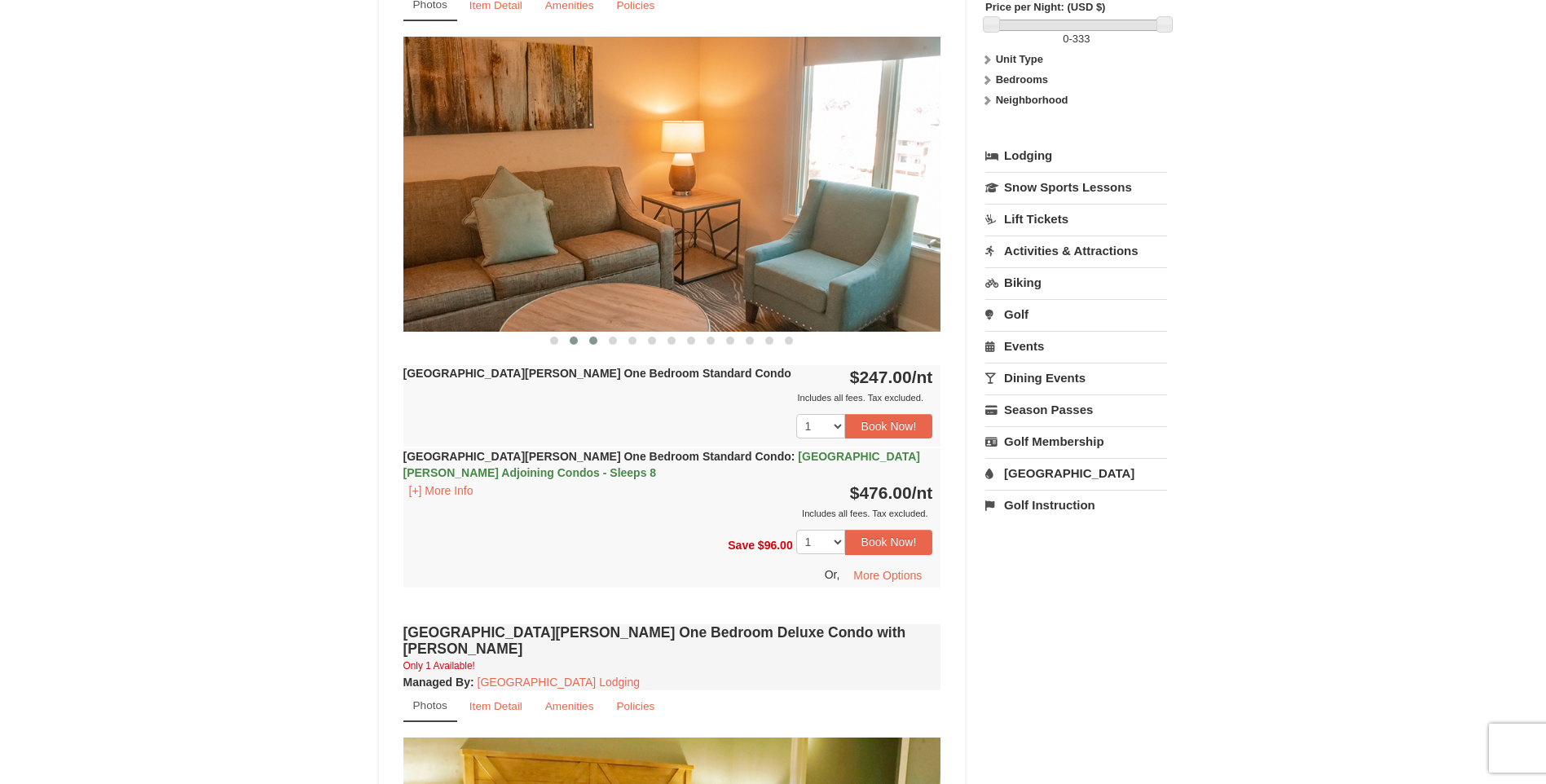
click at [597, 338] on span at bounding box center [594, 341] width 8 height 8
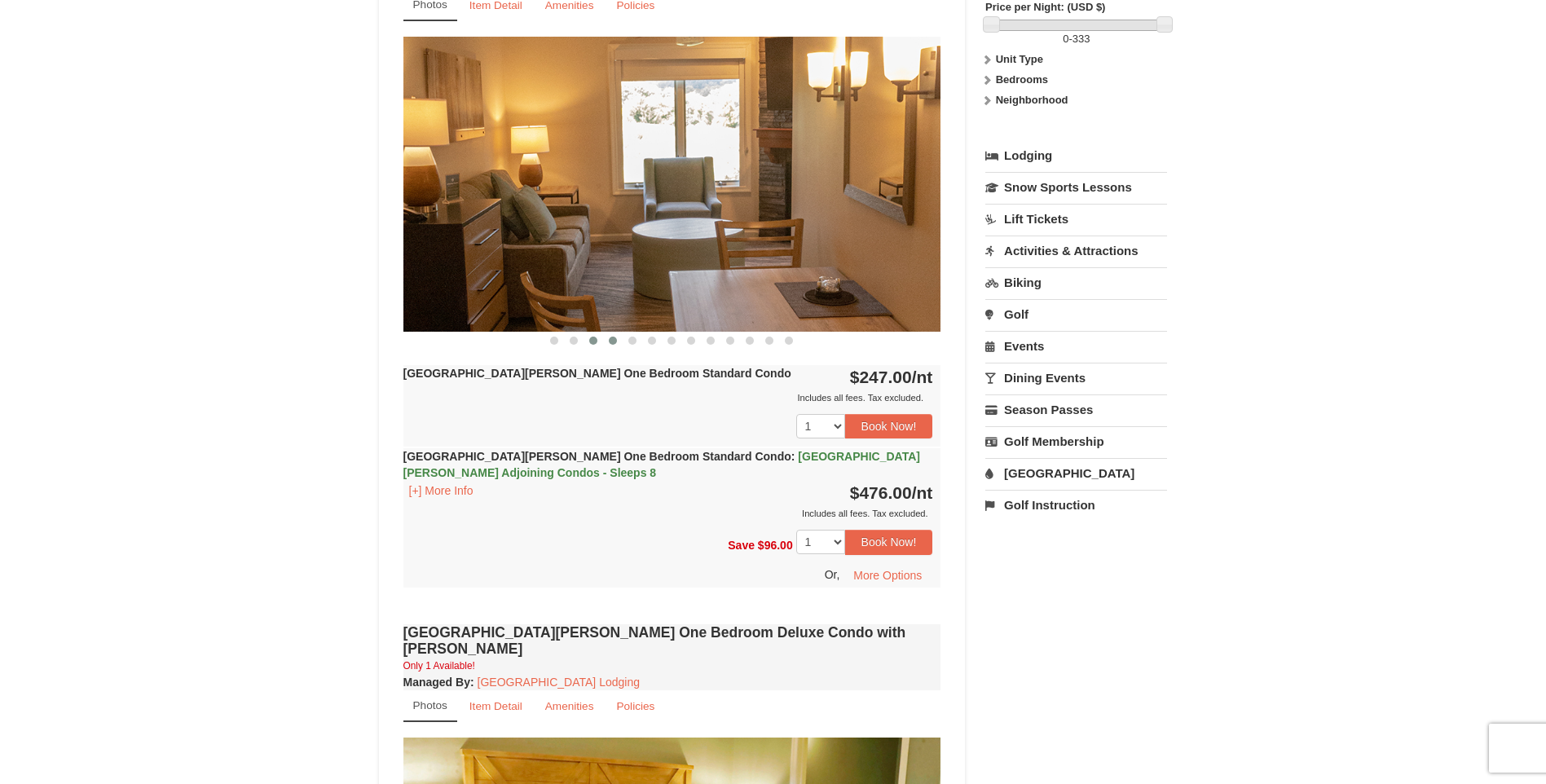
click at [612, 341] on span at bounding box center [613, 341] width 8 height 8
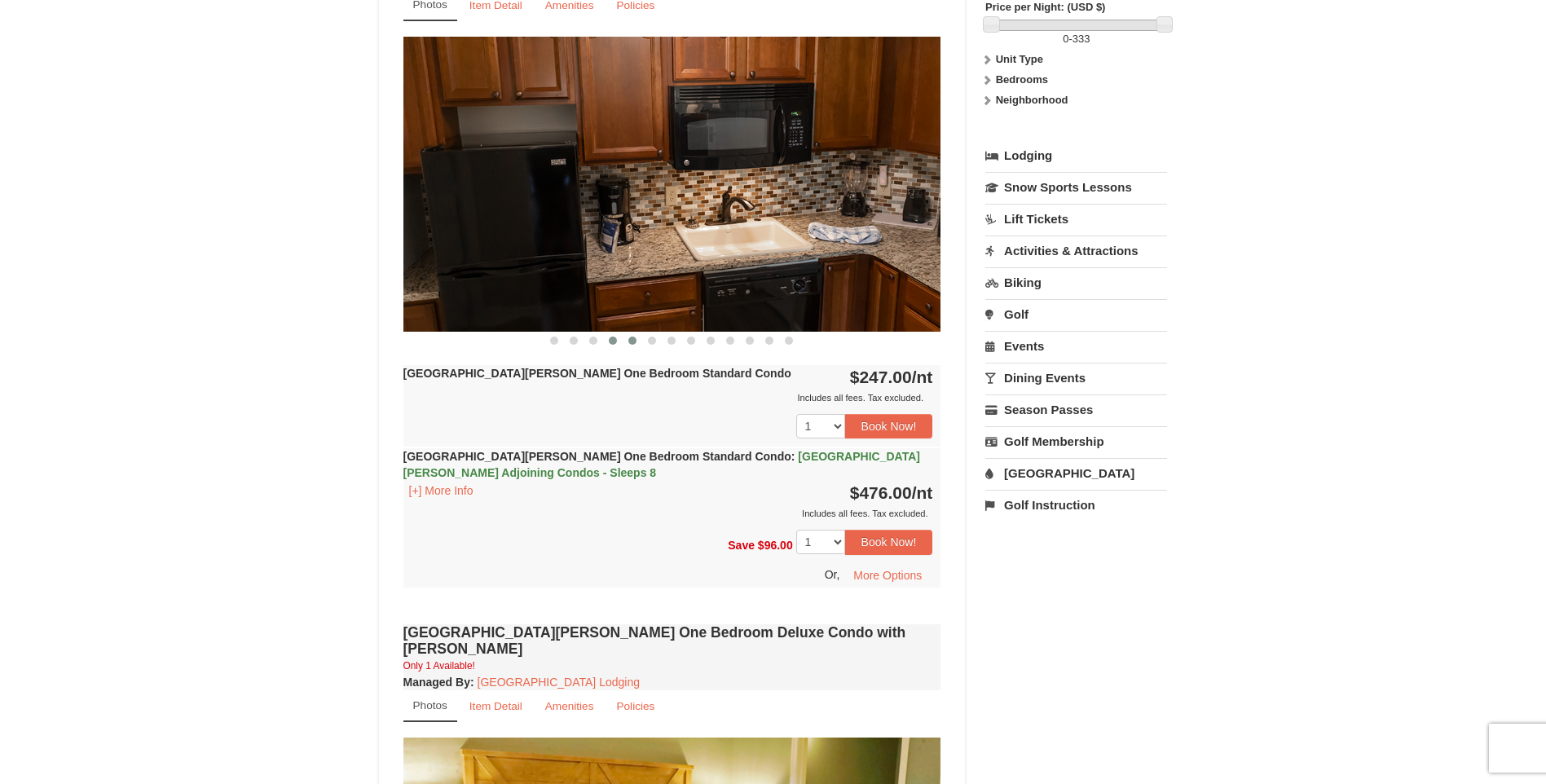
click at [632, 341] on span at bounding box center [632, 341] width 8 height 8
